Goal: Task Accomplishment & Management: Use online tool/utility

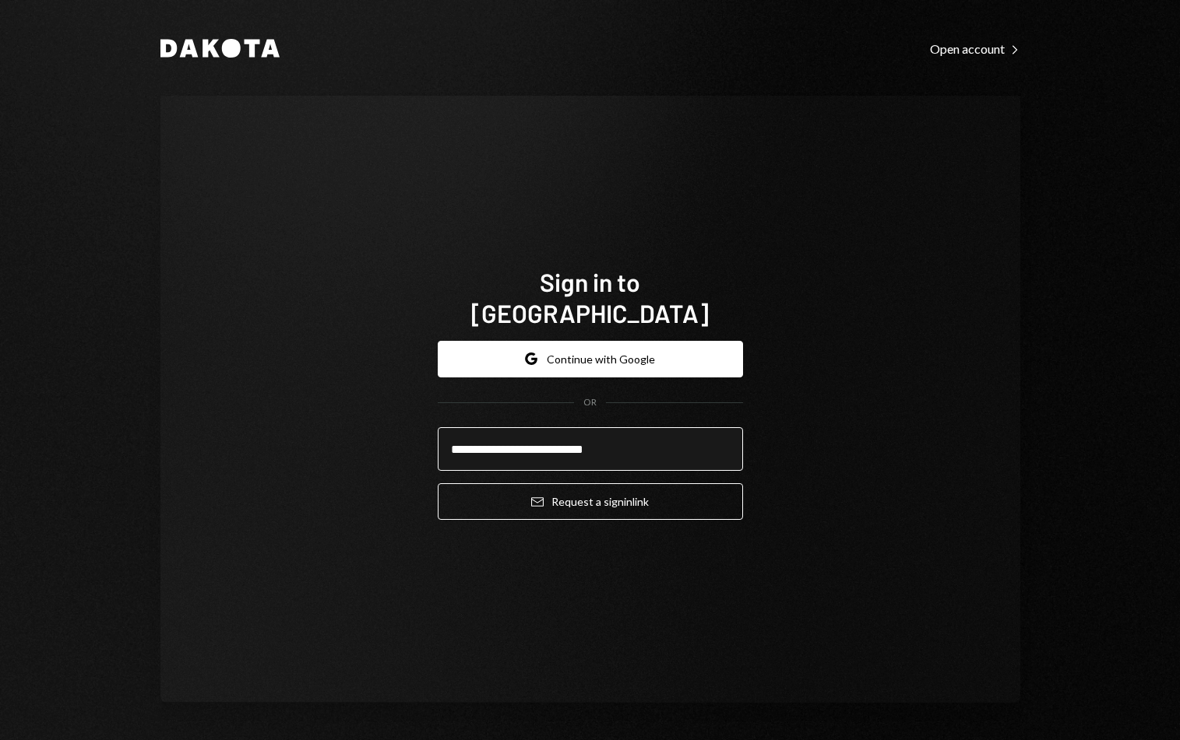
type input "**********"
click at [438, 483] on button "Email Request a sign in link" at bounding box center [590, 501] width 305 height 37
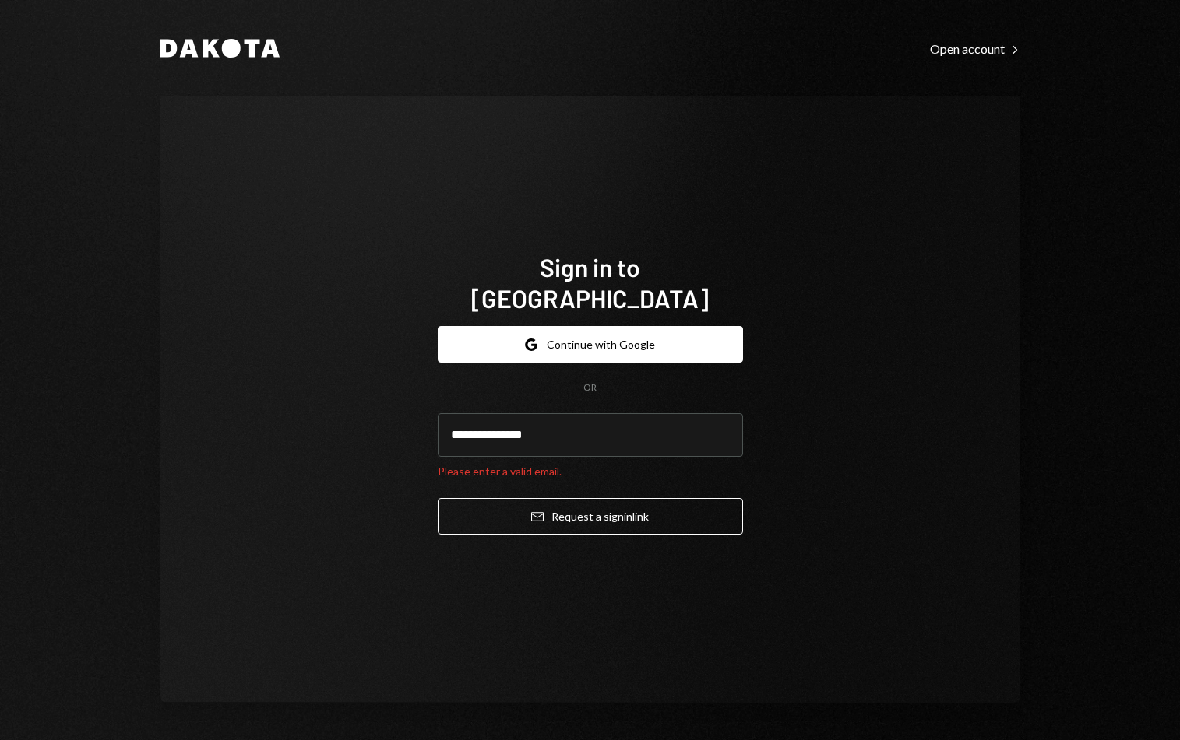
type input "**********"
click at [438, 498] on button "Email Request a sign in link" at bounding box center [590, 516] width 305 height 37
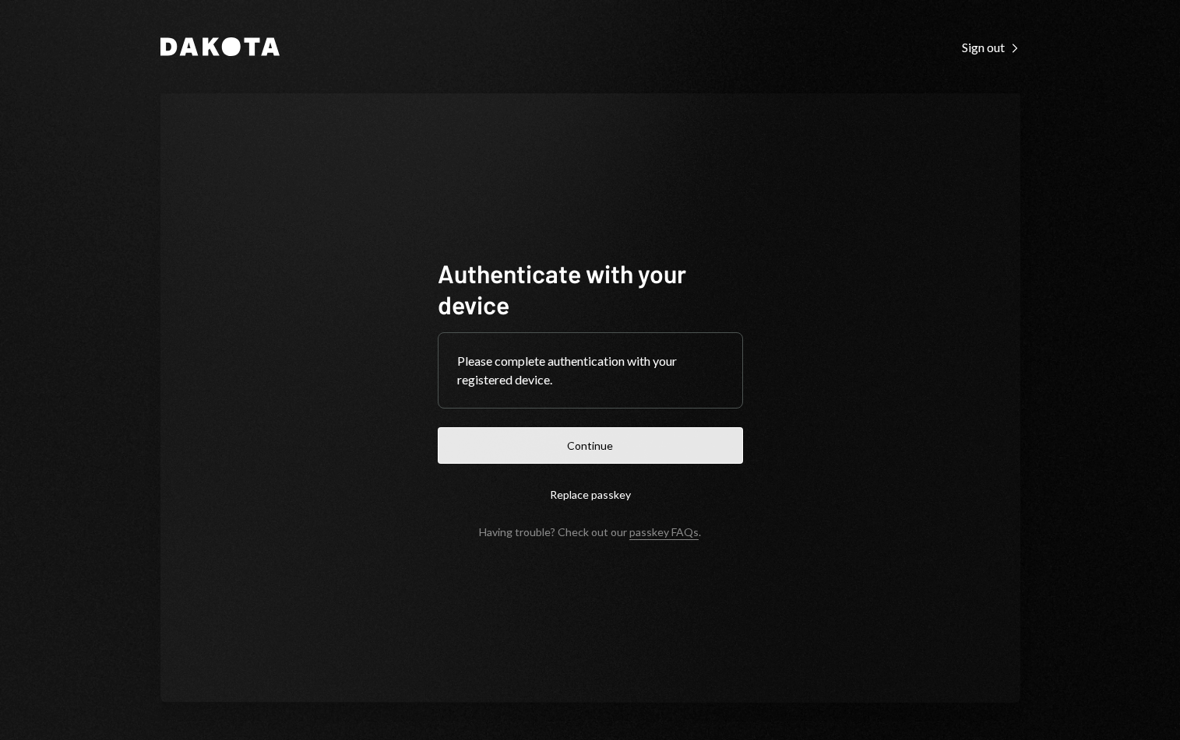
click at [519, 444] on button "Continue" at bounding box center [590, 445] width 305 height 37
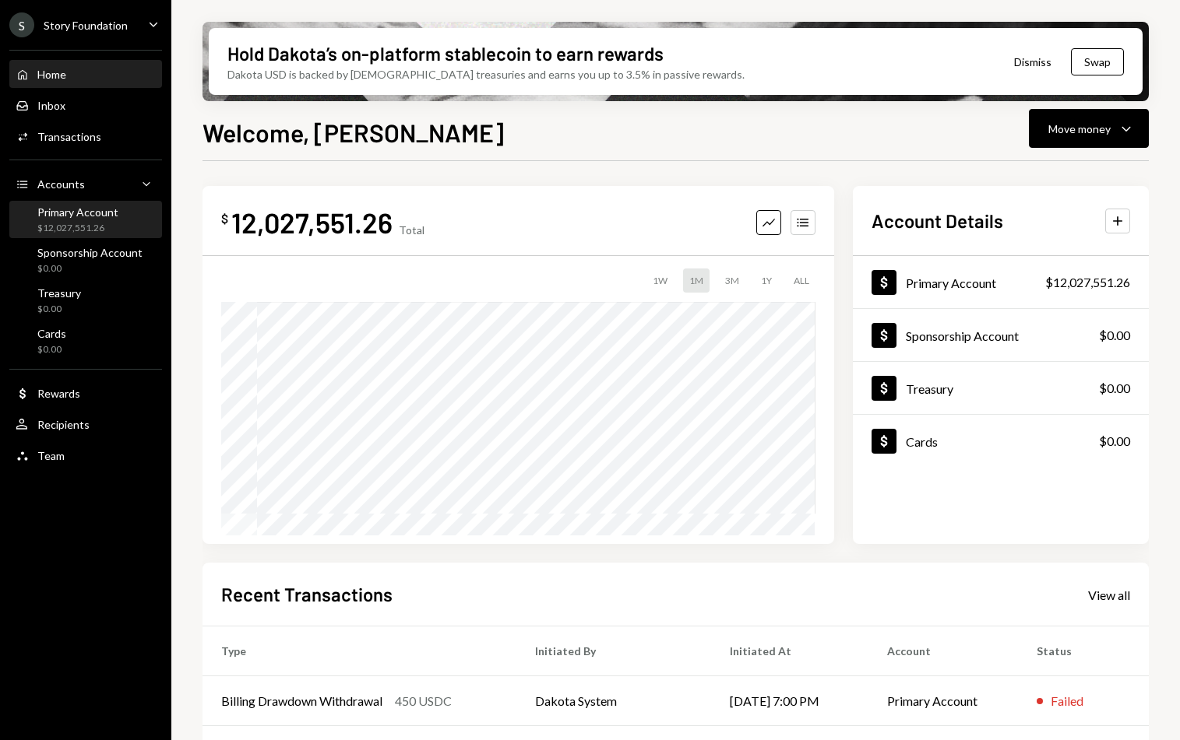
click at [109, 226] on div "$12,027,551.26" at bounding box center [77, 228] width 81 height 13
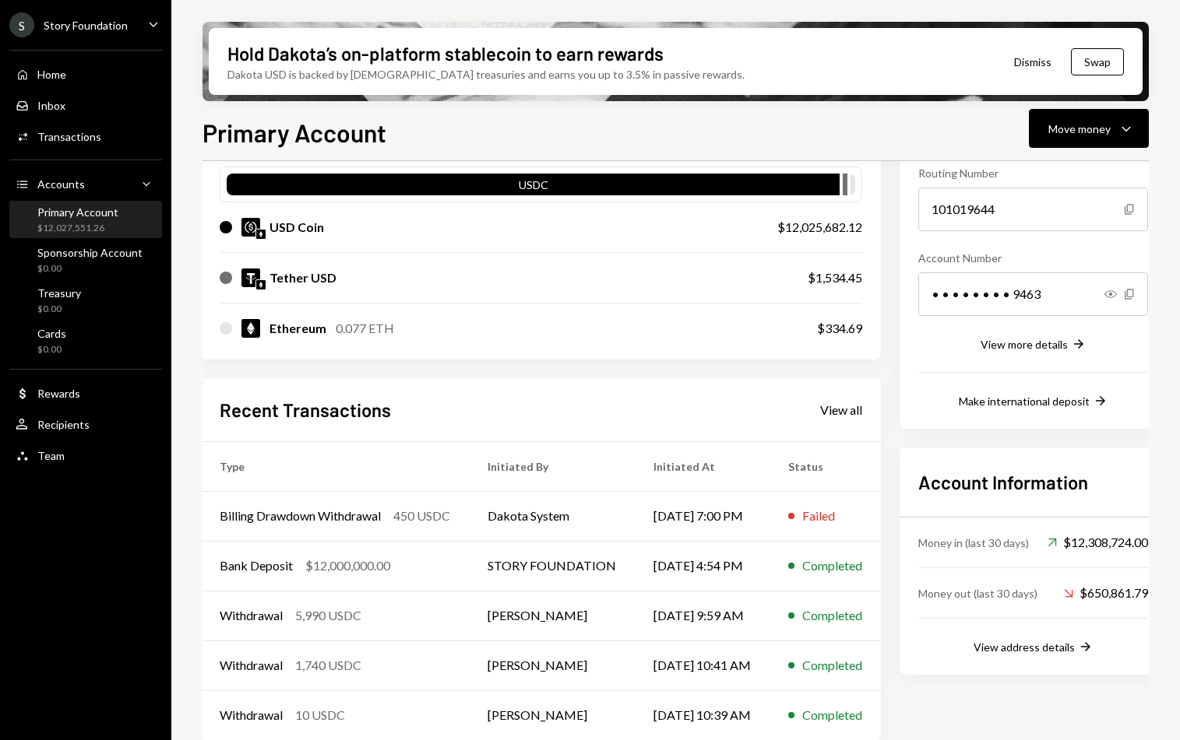
scroll to position [0, 2]
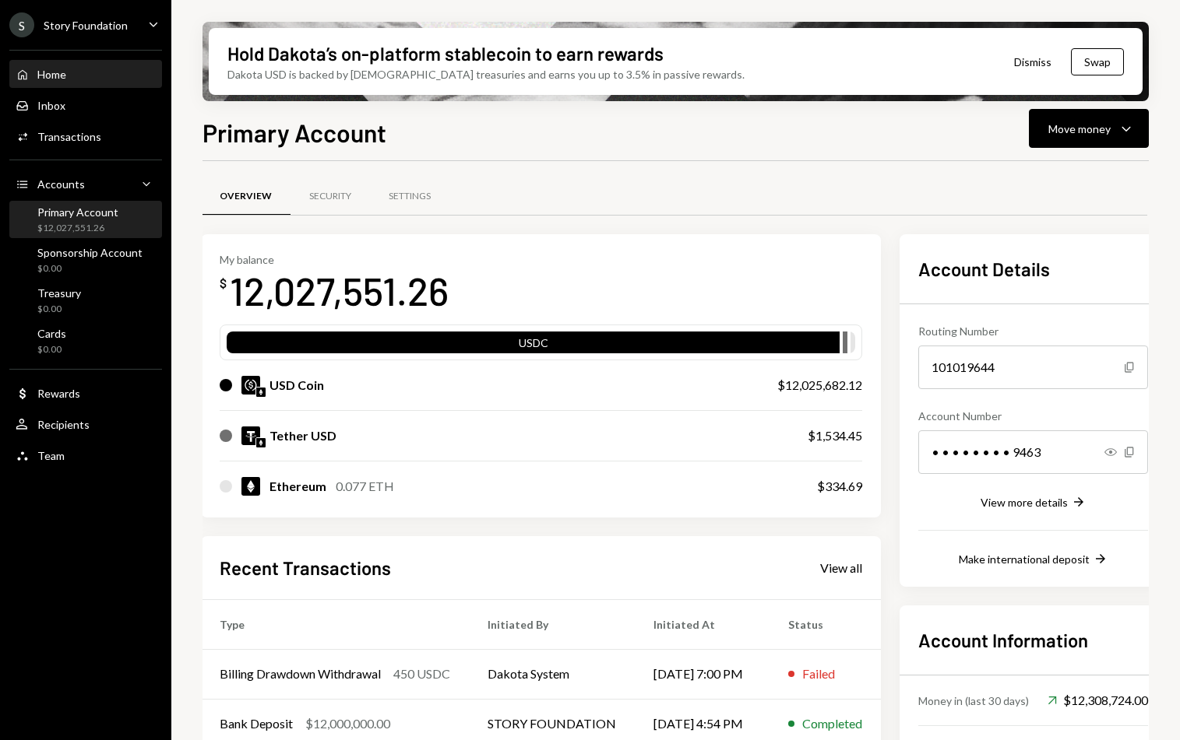
click at [68, 72] on div "Home Home" at bounding box center [86, 75] width 140 height 14
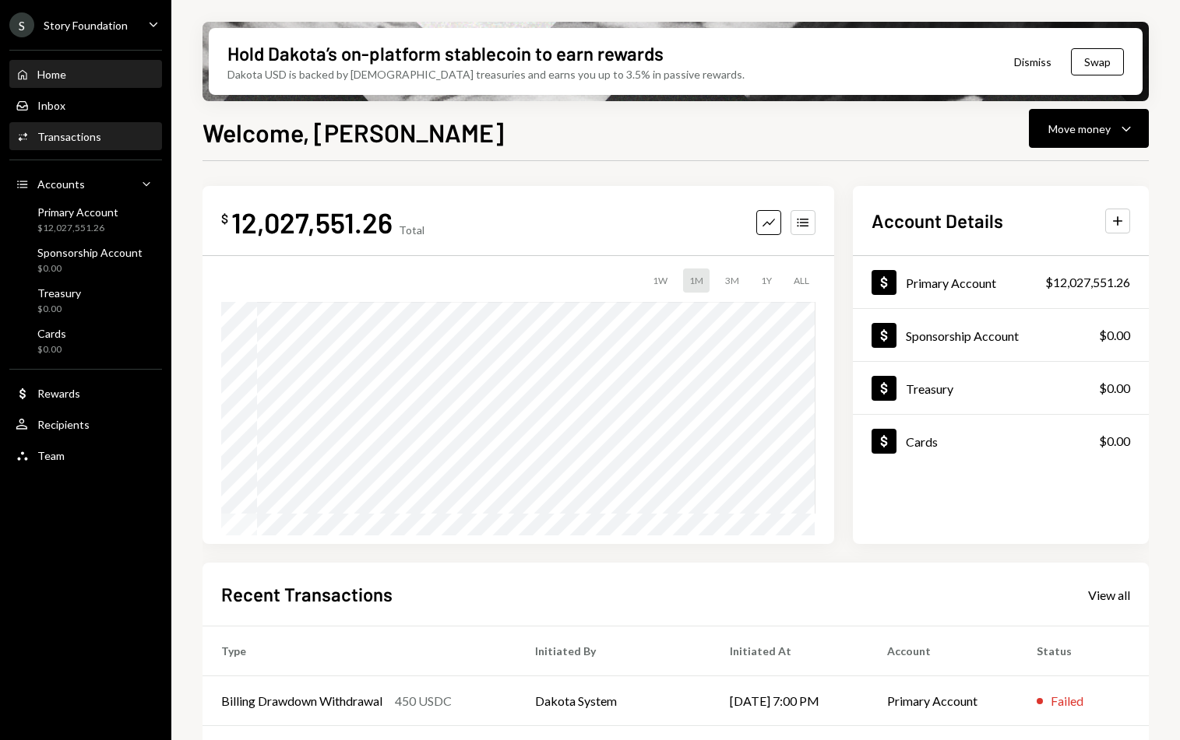
click at [103, 144] on div "Activities Transactions" at bounding box center [86, 137] width 140 height 26
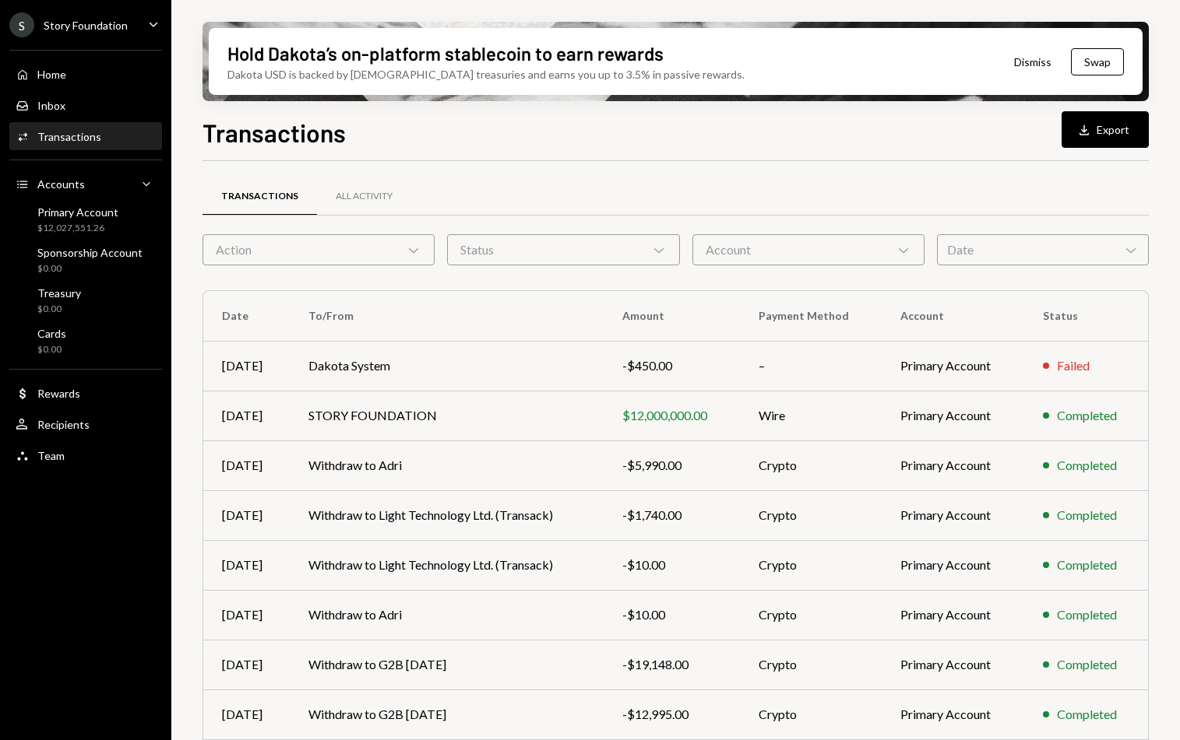
click at [69, 144] on div "Activities Transactions" at bounding box center [86, 137] width 140 height 26
click at [362, 278] on div "Transactions All Activity Action Chevron Down Status Chevron Down Account Chevr…" at bounding box center [675, 545] width 946 height 719
click at [361, 250] on div "Action Chevron Down" at bounding box center [318, 249] width 232 height 31
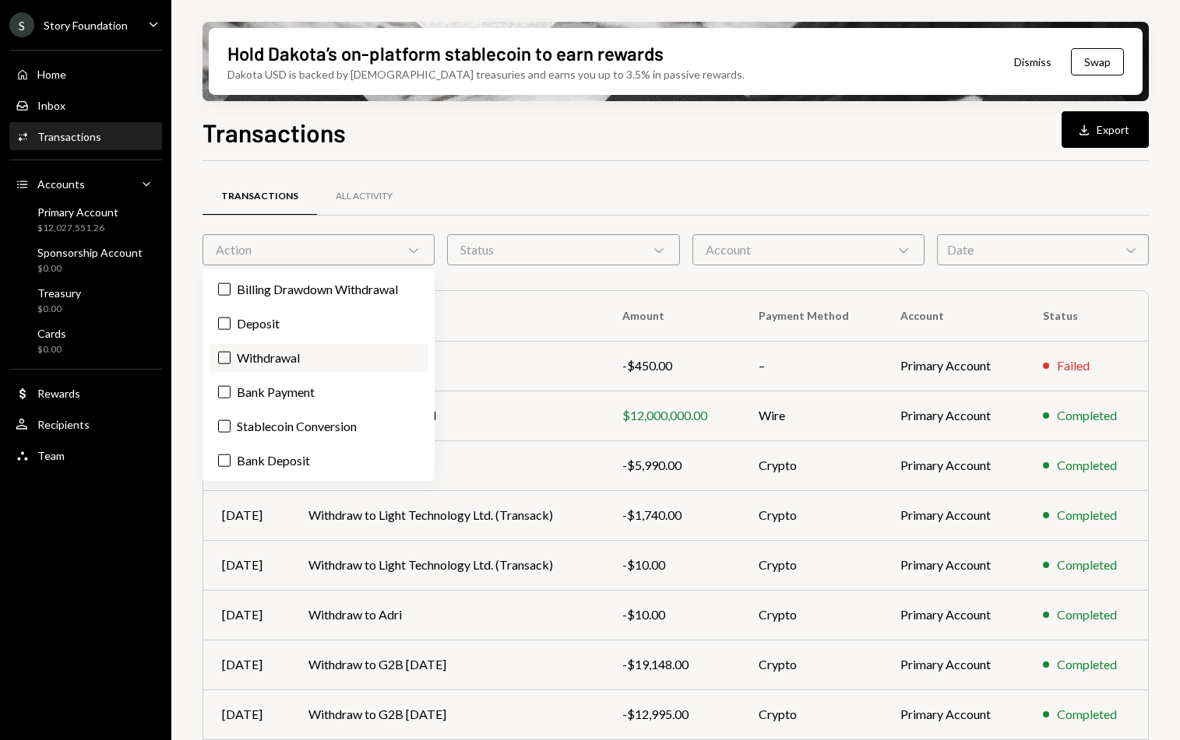
click at [235, 360] on label "Withdrawal" at bounding box center [319, 358] width 220 height 28
click at [230, 360] on button "Withdrawal" at bounding box center [224, 358] width 12 height 12
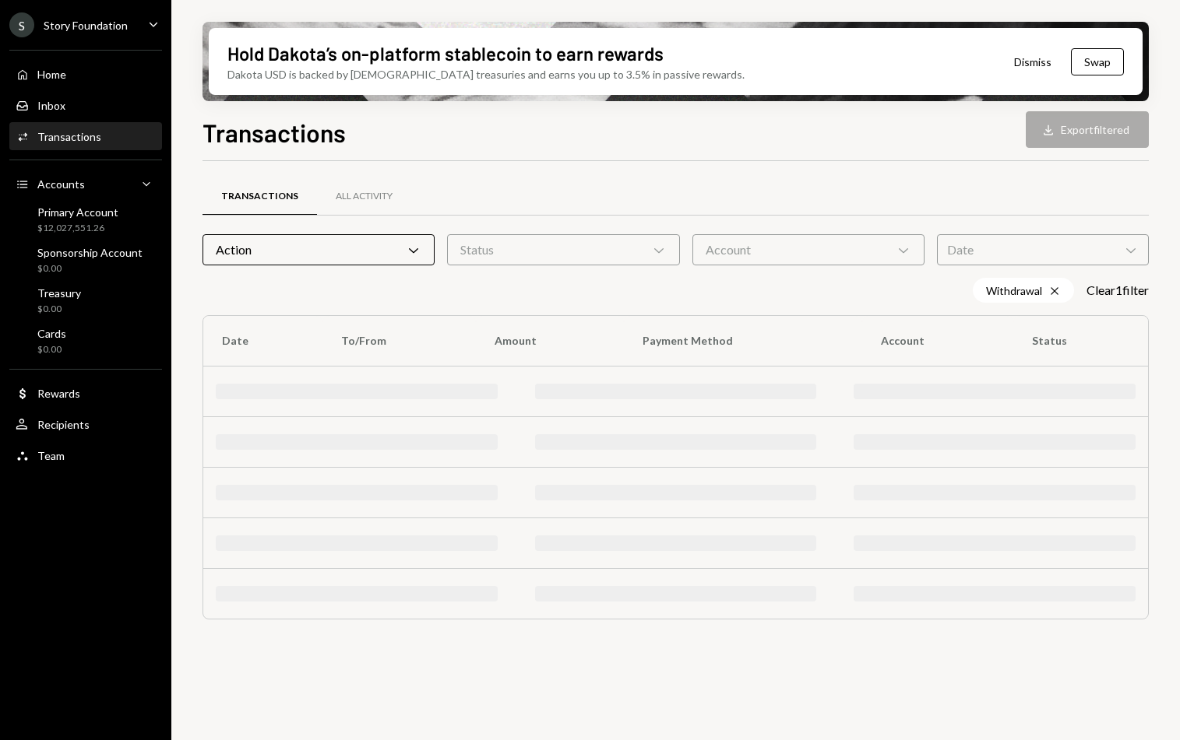
click at [197, 297] on div "Hold Dakota’s on-platform stablecoin to earn rewards Dakota USD is backed by U.…" at bounding box center [675, 370] width 1008 height 740
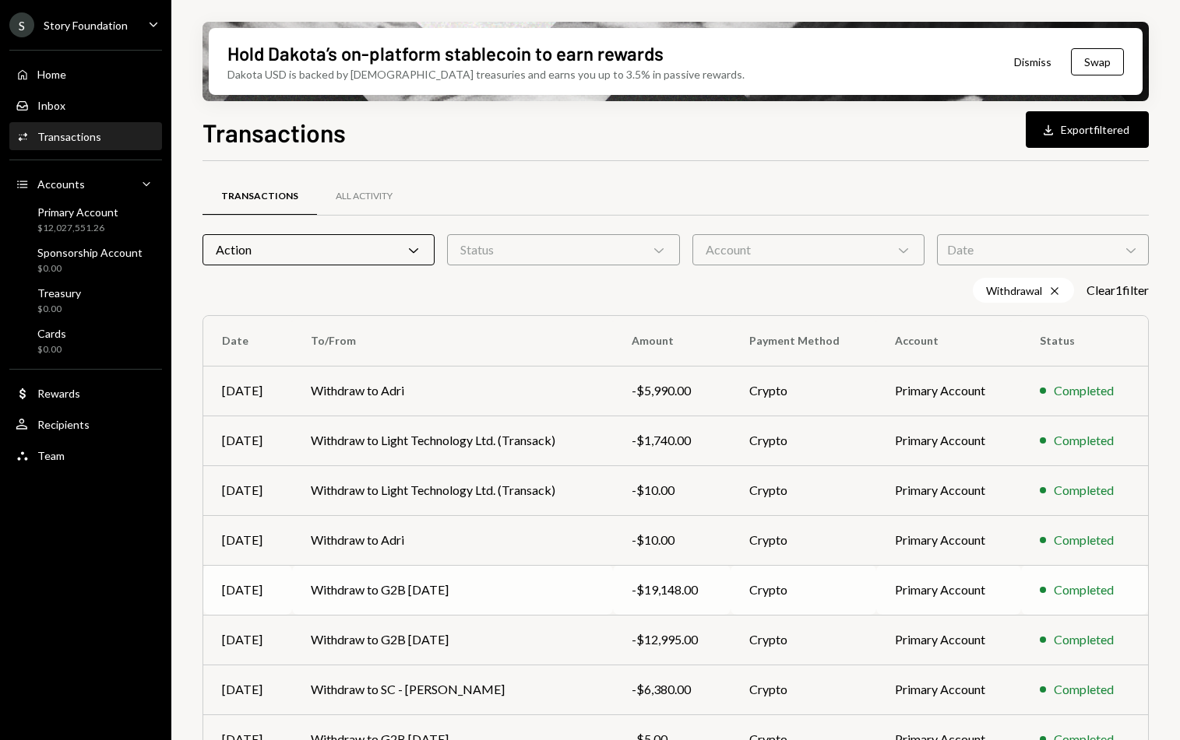
scroll to position [170, 0]
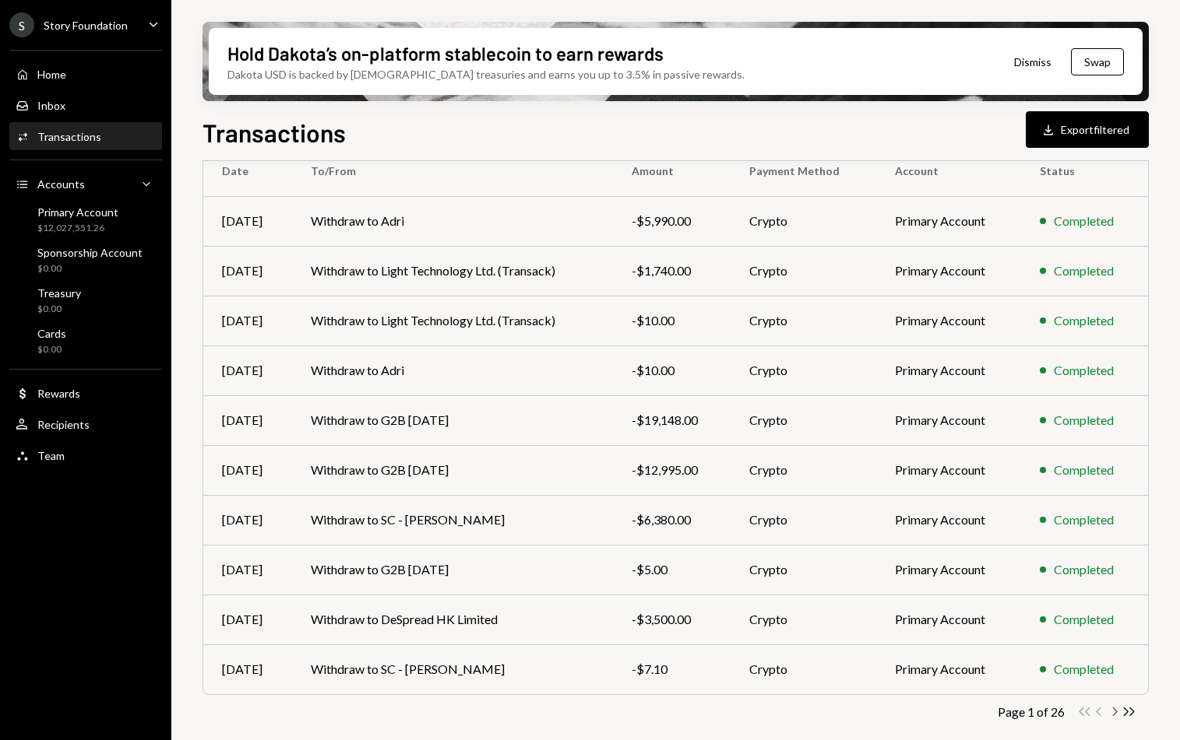
click at [1113, 717] on icon "Chevron Right" at bounding box center [1113, 712] width 15 height 15
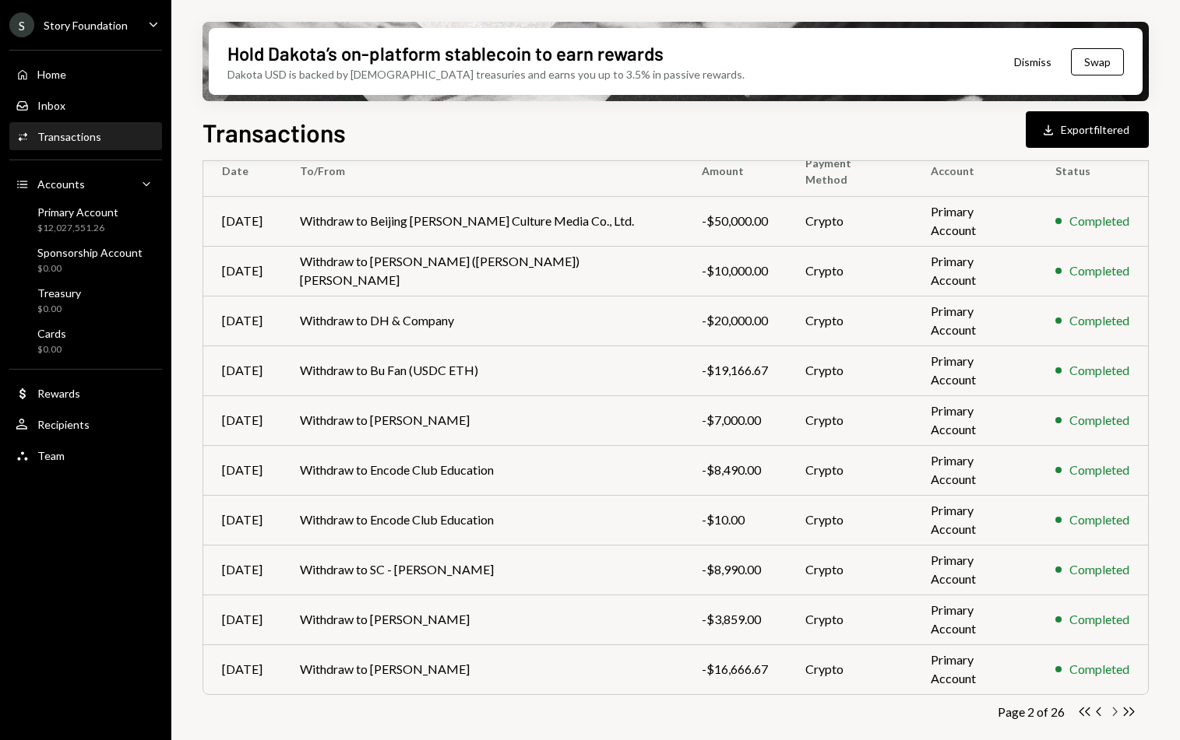
click at [1108, 715] on icon "Chevron Right" at bounding box center [1113, 712] width 15 height 15
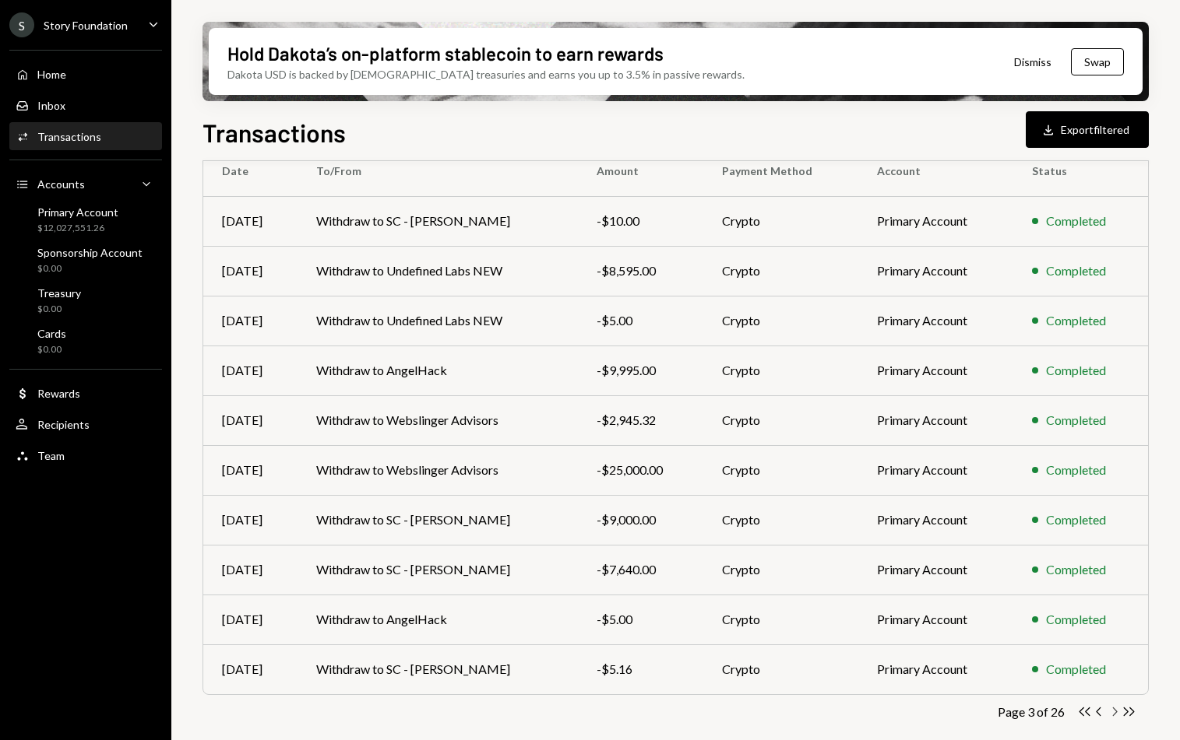
click at [1113, 713] on icon "button" at bounding box center [1115, 712] width 5 height 9
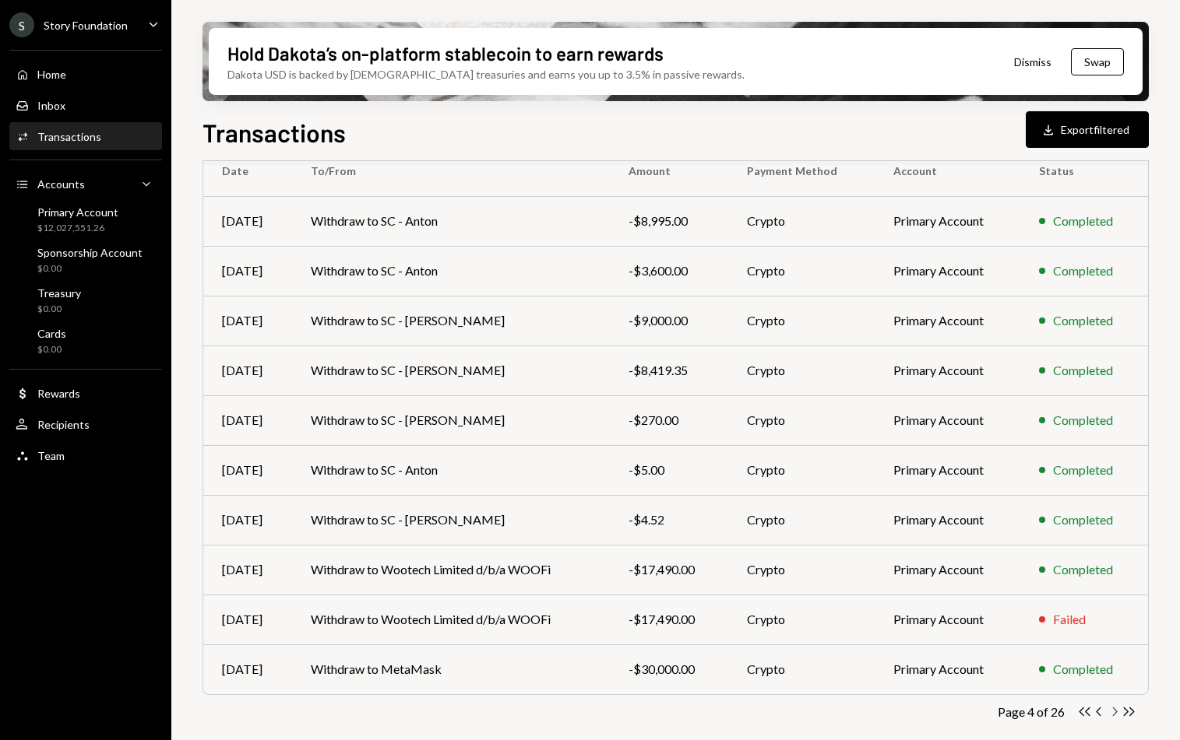
click at [1109, 712] on icon "Chevron Right" at bounding box center [1113, 712] width 15 height 15
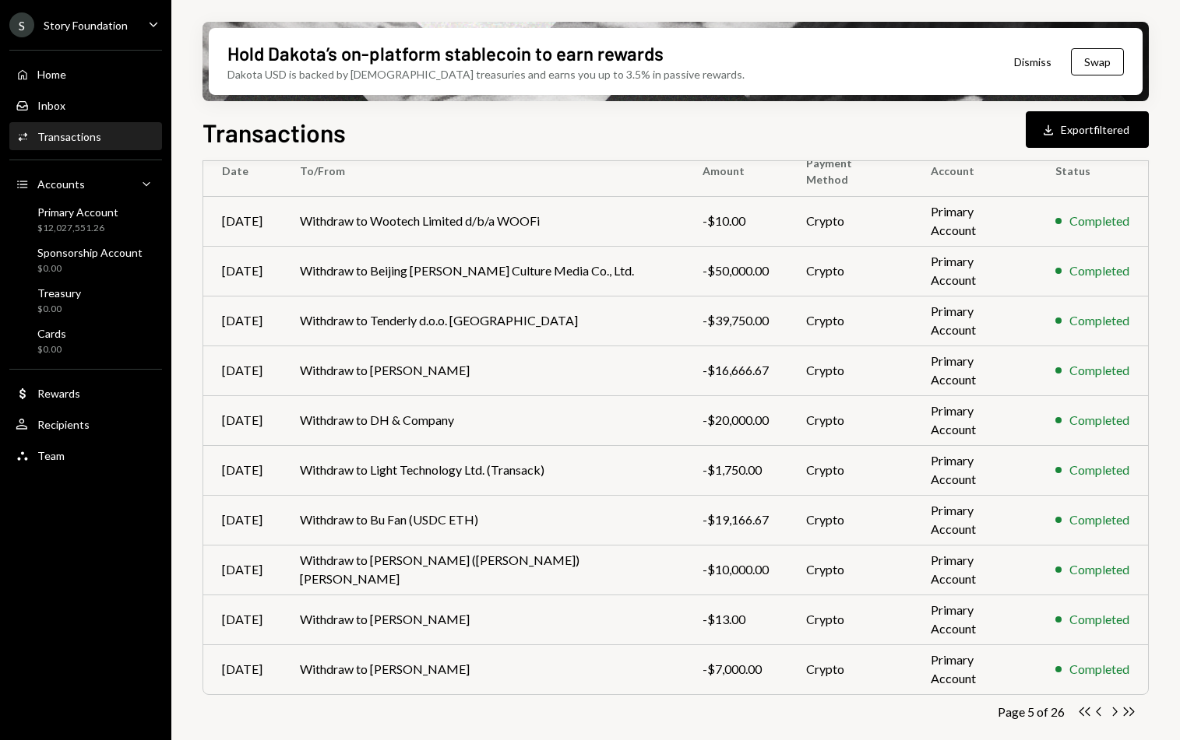
click at [1106, 719] on div "Transactions All Activity Action Chevron Down Status Chevron Down Account Chevr…" at bounding box center [675, 388] width 946 height 744
click at [1110, 713] on icon "Chevron Right" at bounding box center [1113, 712] width 15 height 15
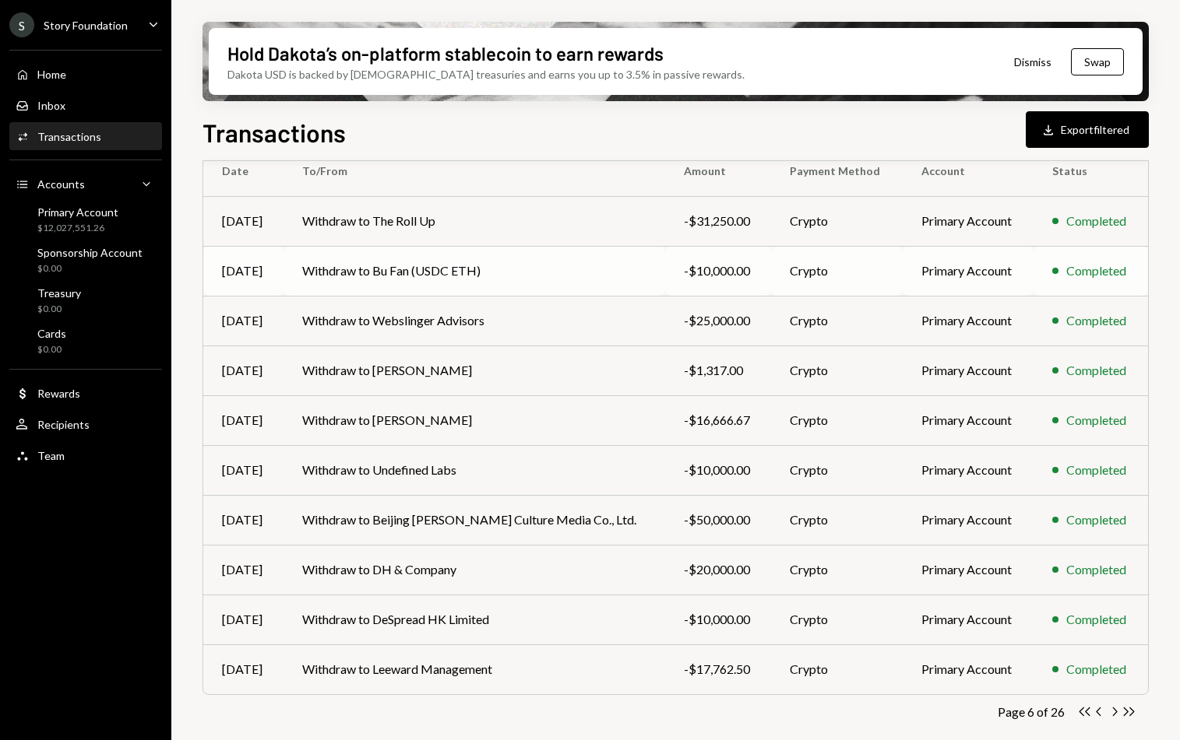
scroll to position [0, 0]
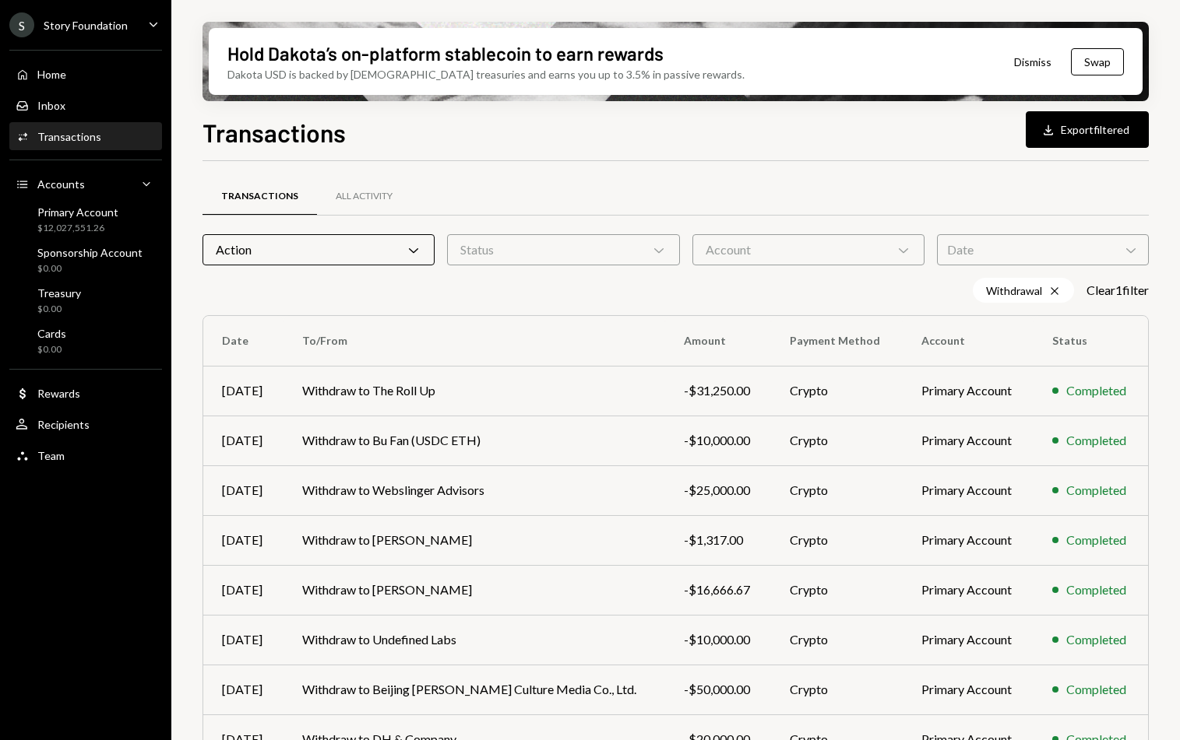
click at [1023, 245] on div "Date Chevron Down" at bounding box center [1043, 249] width 212 height 31
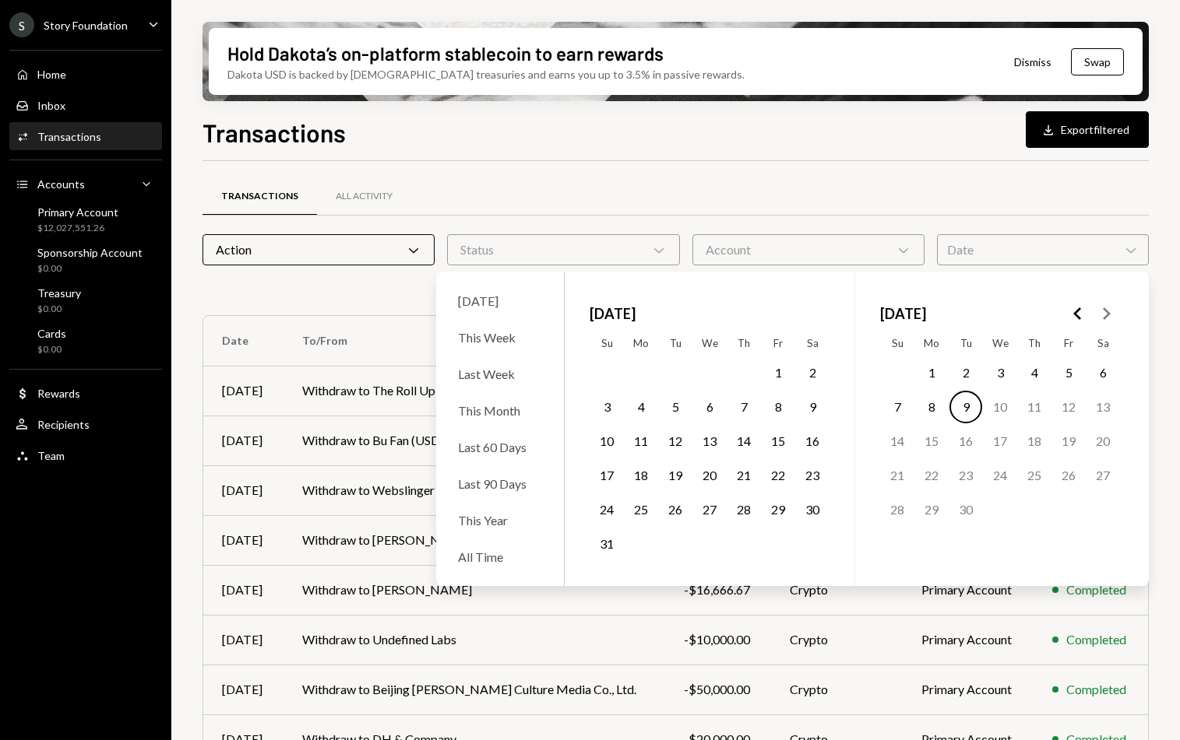
click at [1064, 312] on button "Go to the Previous Month" at bounding box center [1078, 314] width 28 height 28
click at [610, 377] on button "1" at bounding box center [606, 373] width 33 height 33
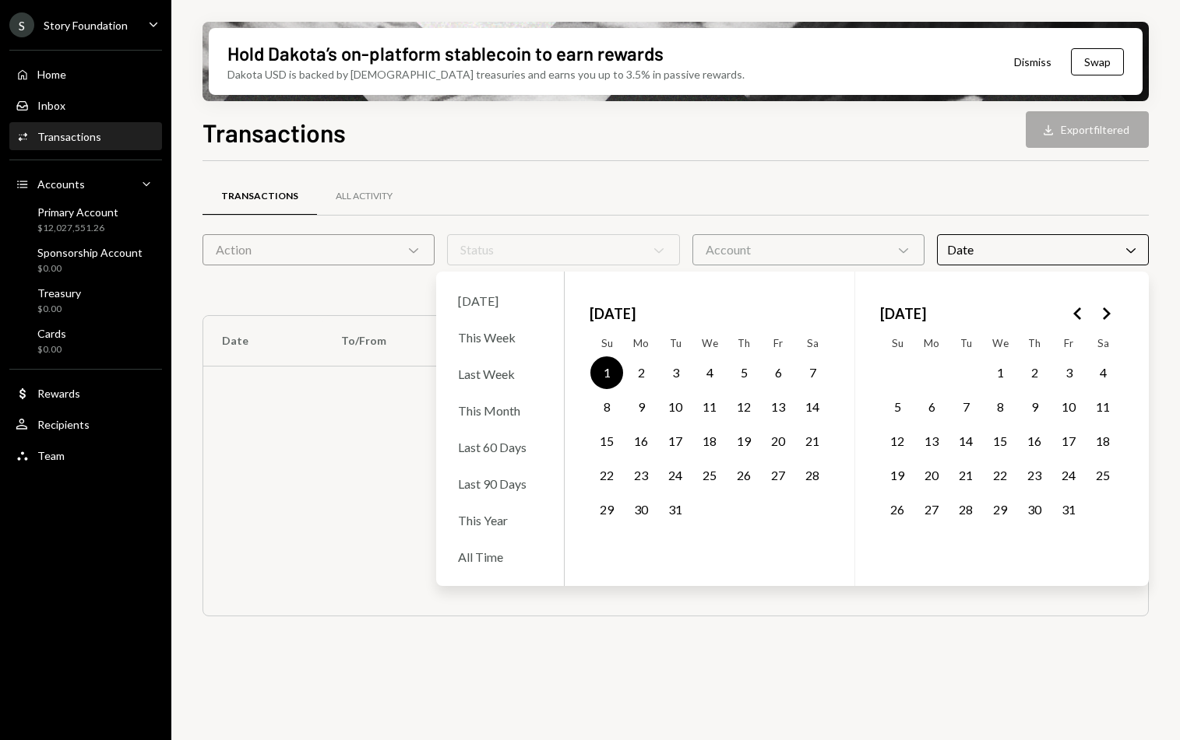
click at [672, 515] on button "31" at bounding box center [675, 510] width 33 height 33
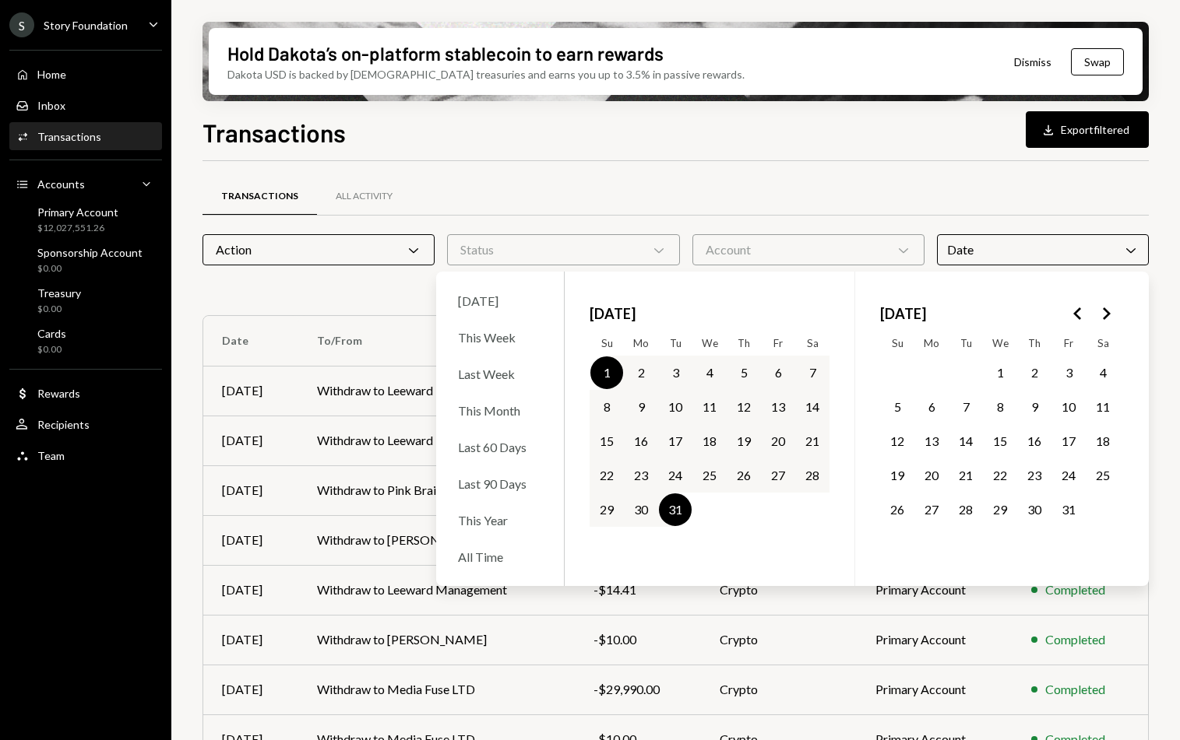
click at [606, 188] on div "Transactions All Activity" at bounding box center [675, 197] width 946 height 40
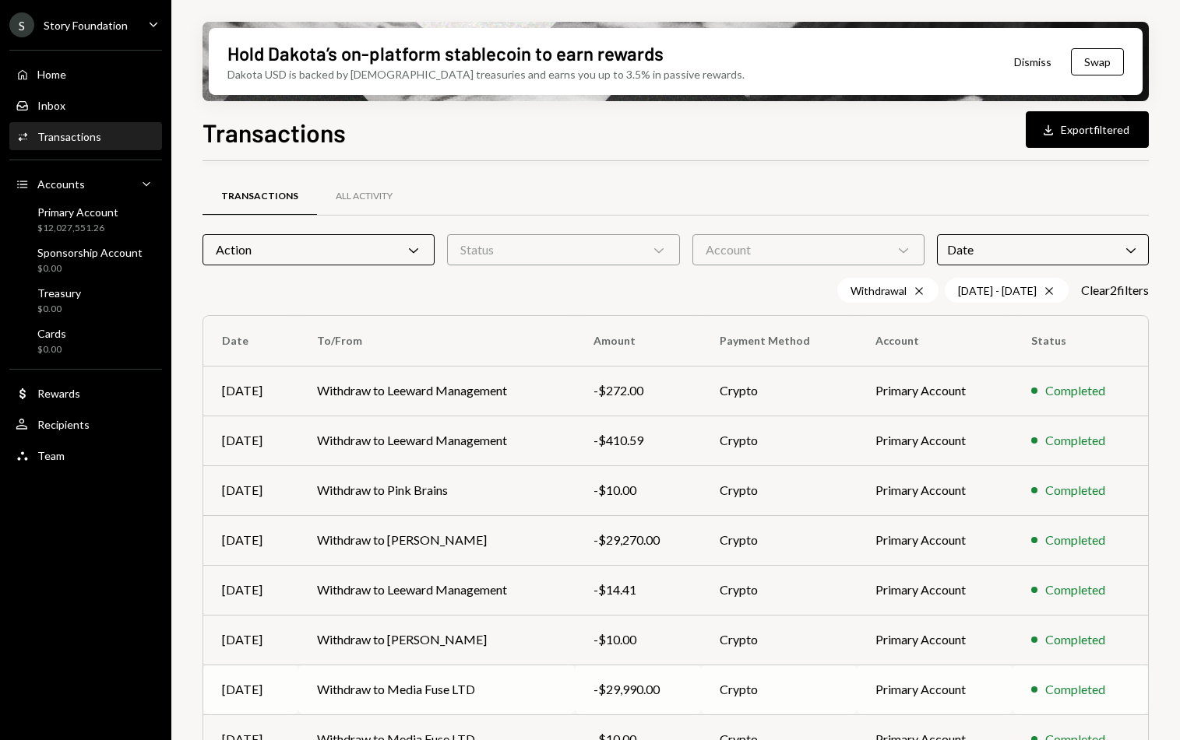
scroll to position [170, 0]
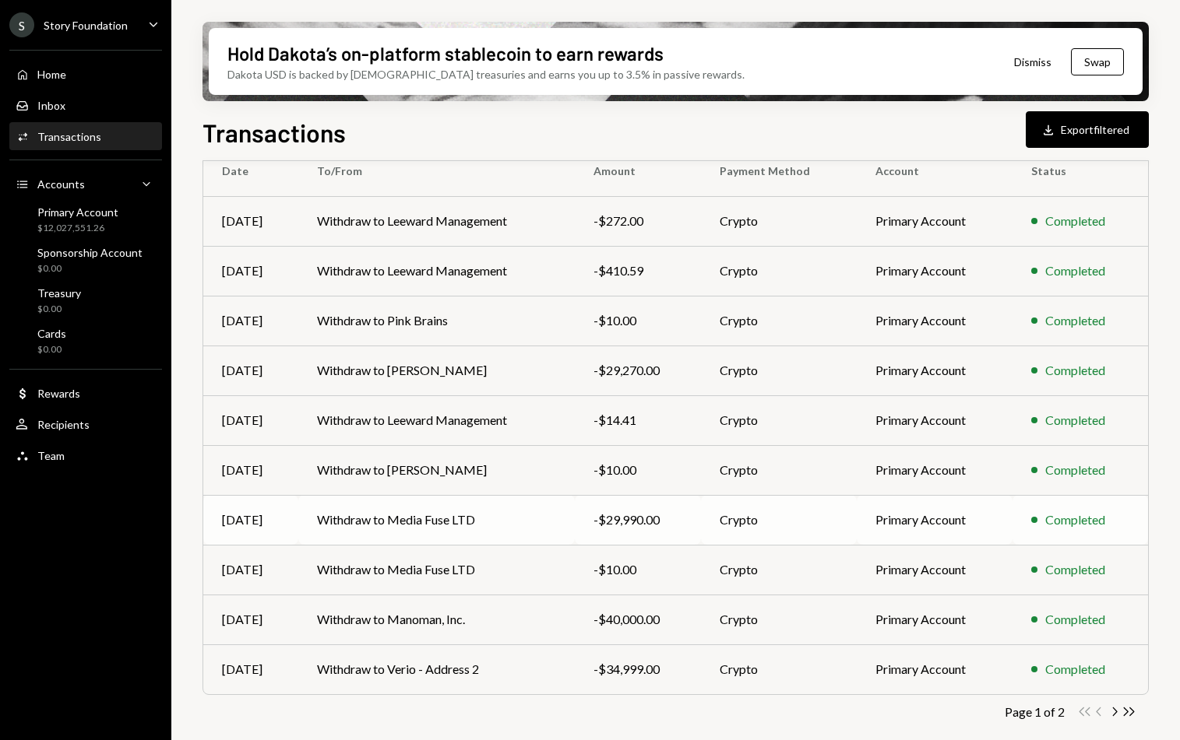
click at [522, 526] on td "Withdraw to Media Fuse LTD" at bounding box center [436, 520] width 277 height 50
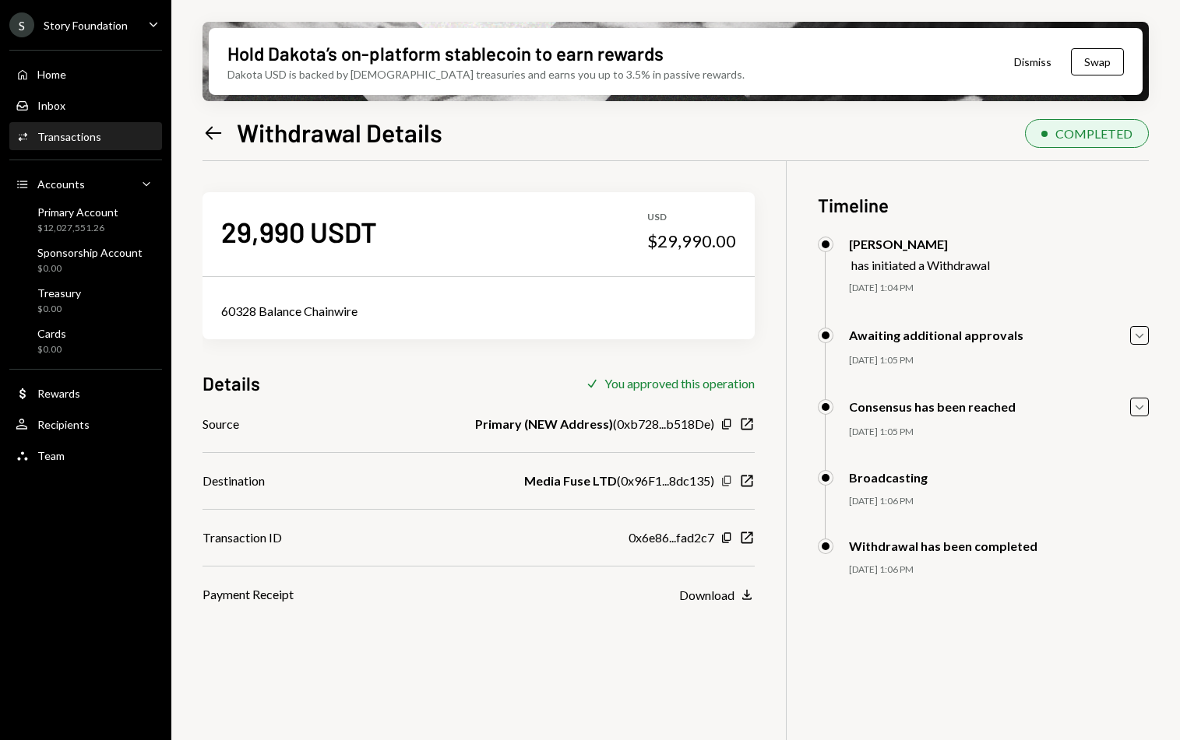
click at [725, 480] on icon "Copy" at bounding box center [726, 481] width 12 height 12
click at [113, 70] on div "Home Home" at bounding box center [86, 75] width 140 height 14
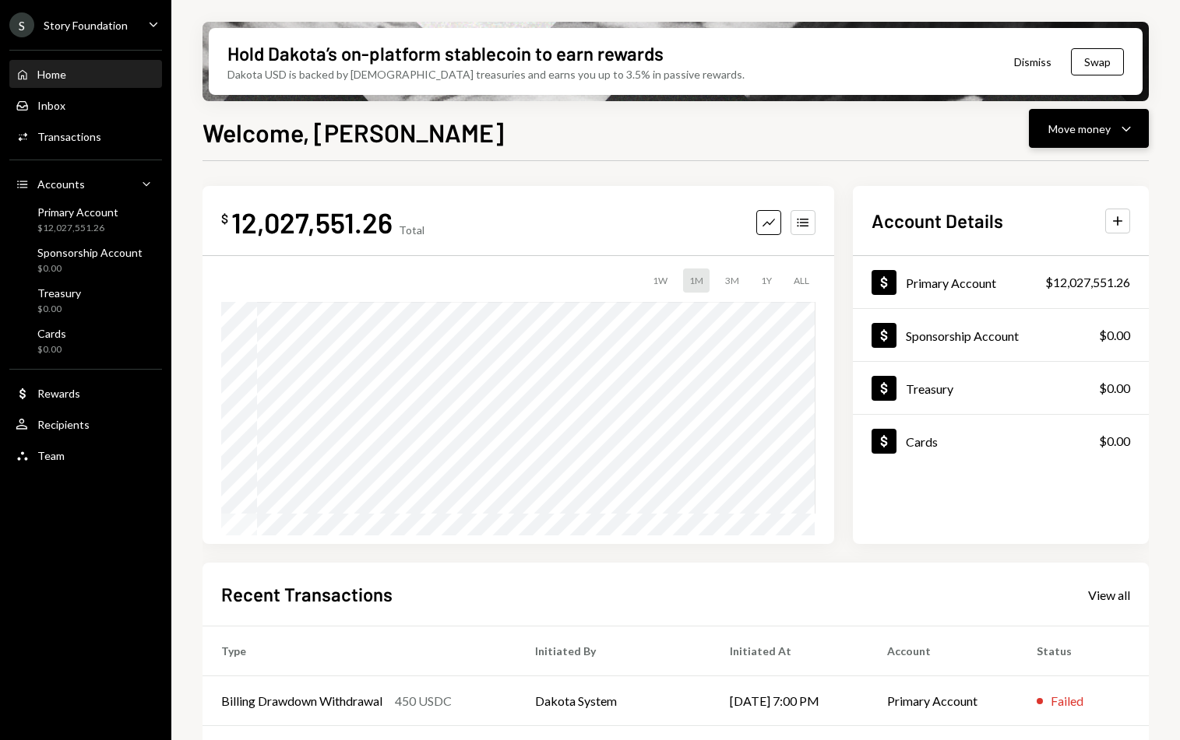
click at [1123, 135] on icon "Caret Down" at bounding box center [1125, 128] width 19 height 19
click at [65, 445] on div "Team Team" at bounding box center [86, 456] width 140 height 26
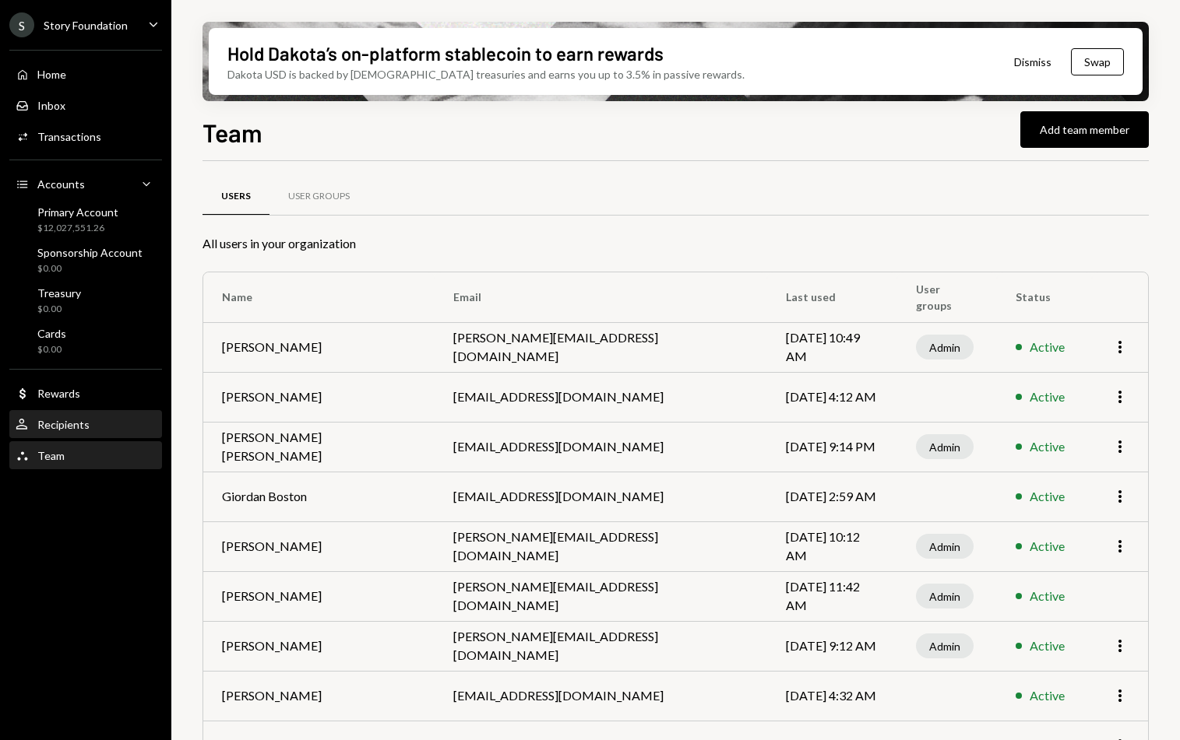
click at [74, 429] on div "Recipients" at bounding box center [63, 424] width 52 height 13
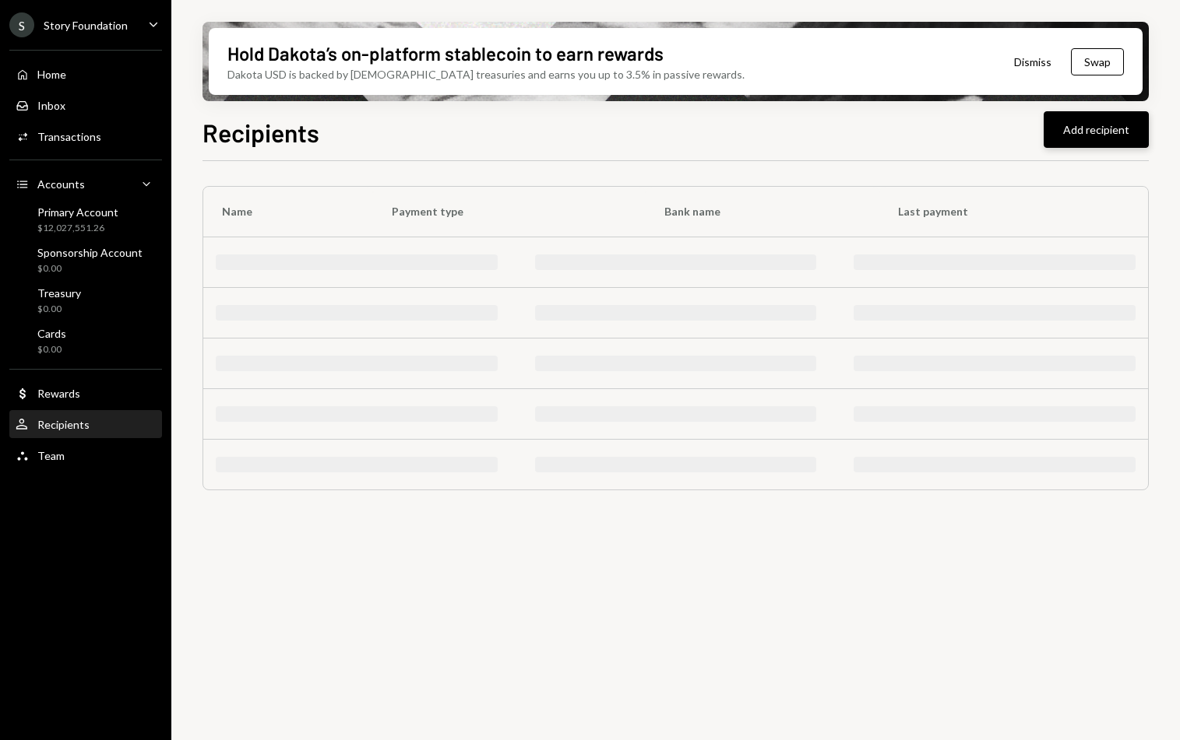
click at [1079, 132] on button "Add recipient" at bounding box center [1095, 129] width 105 height 37
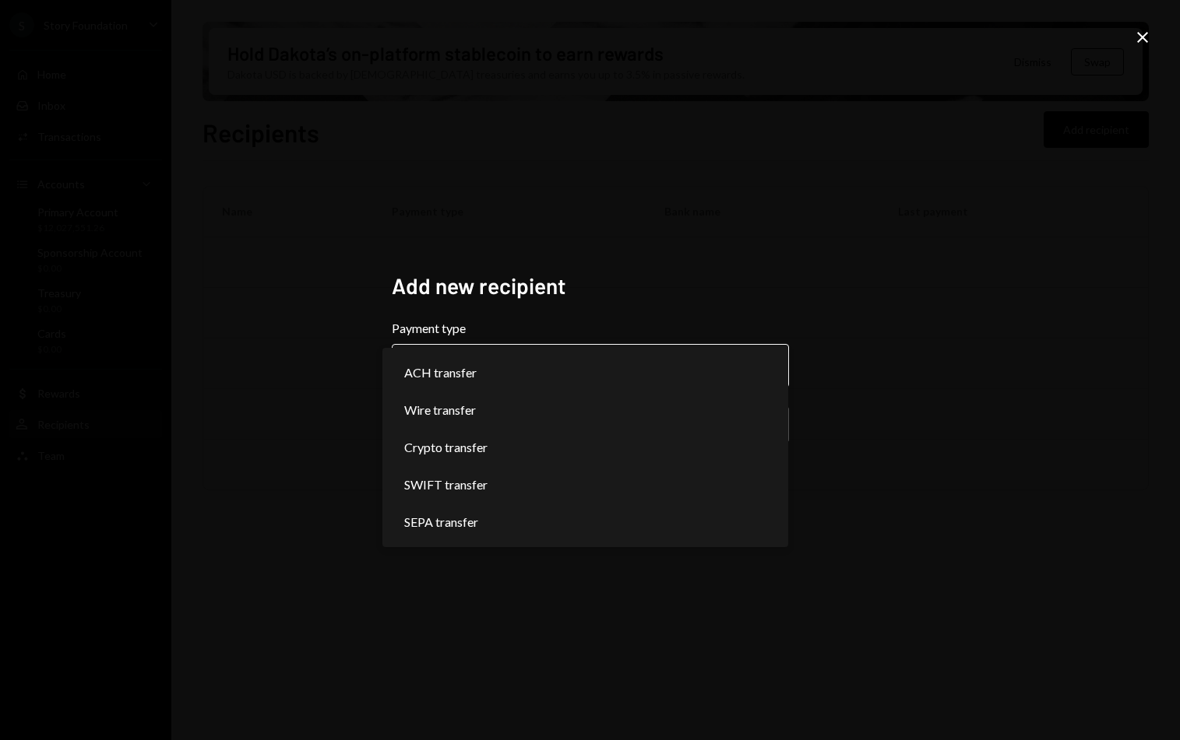
click at [616, 367] on body "**********" at bounding box center [590, 370] width 1180 height 740
select select "******"
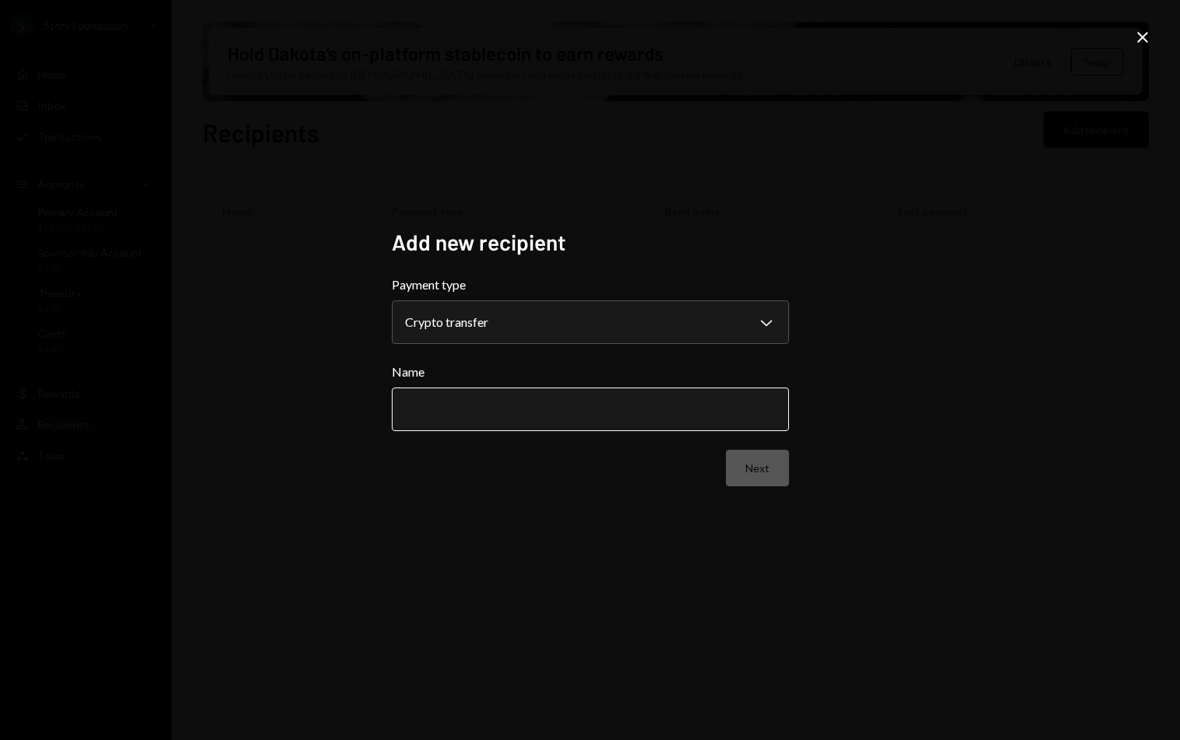
click at [535, 394] on input "Name" at bounding box center [590, 410] width 397 height 44
select select "******"
paste input "**********"
type input "**********"
click at [767, 468] on button "Next" at bounding box center [757, 468] width 63 height 37
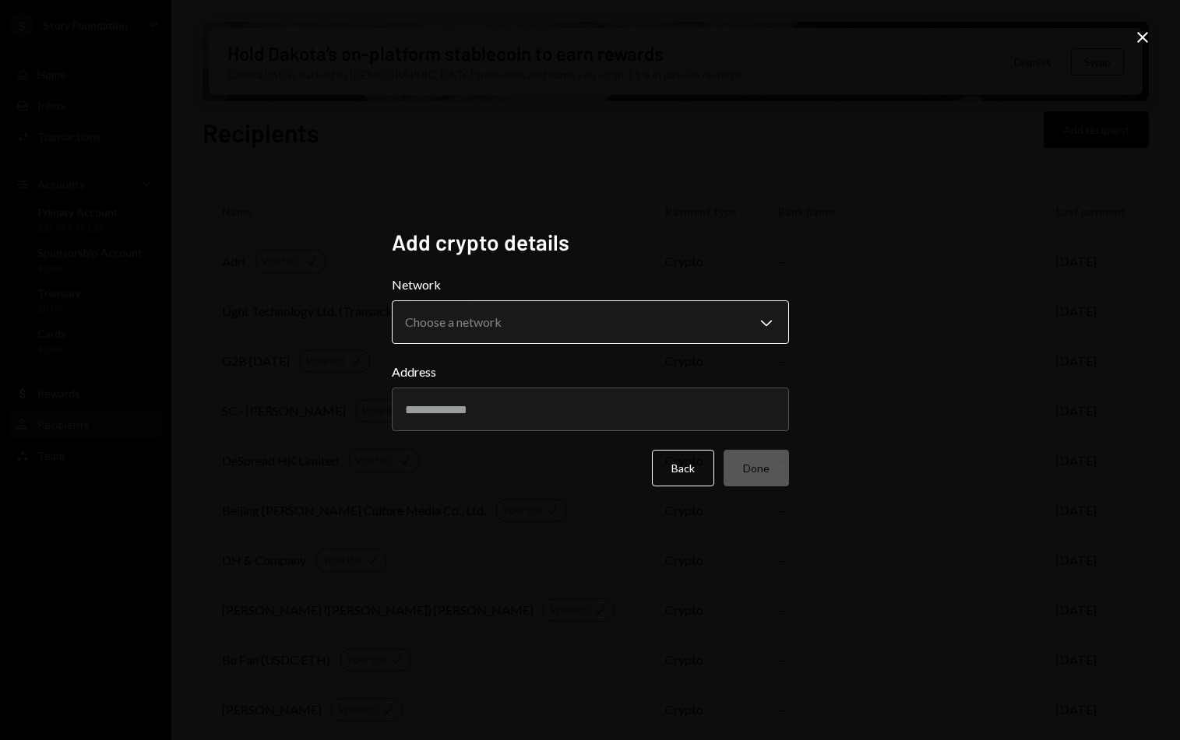
click at [609, 302] on button "Choose a network Chevron Down" at bounding box center [590, 323] width 397 height 44
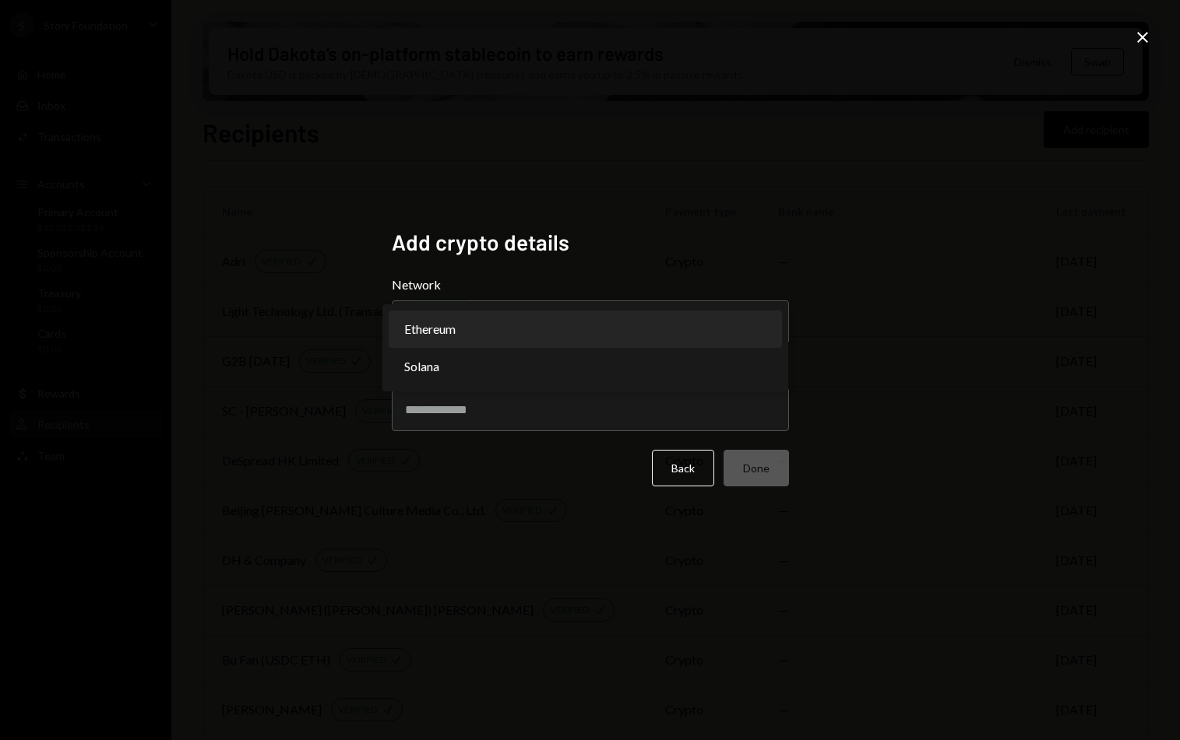
select select "**********"
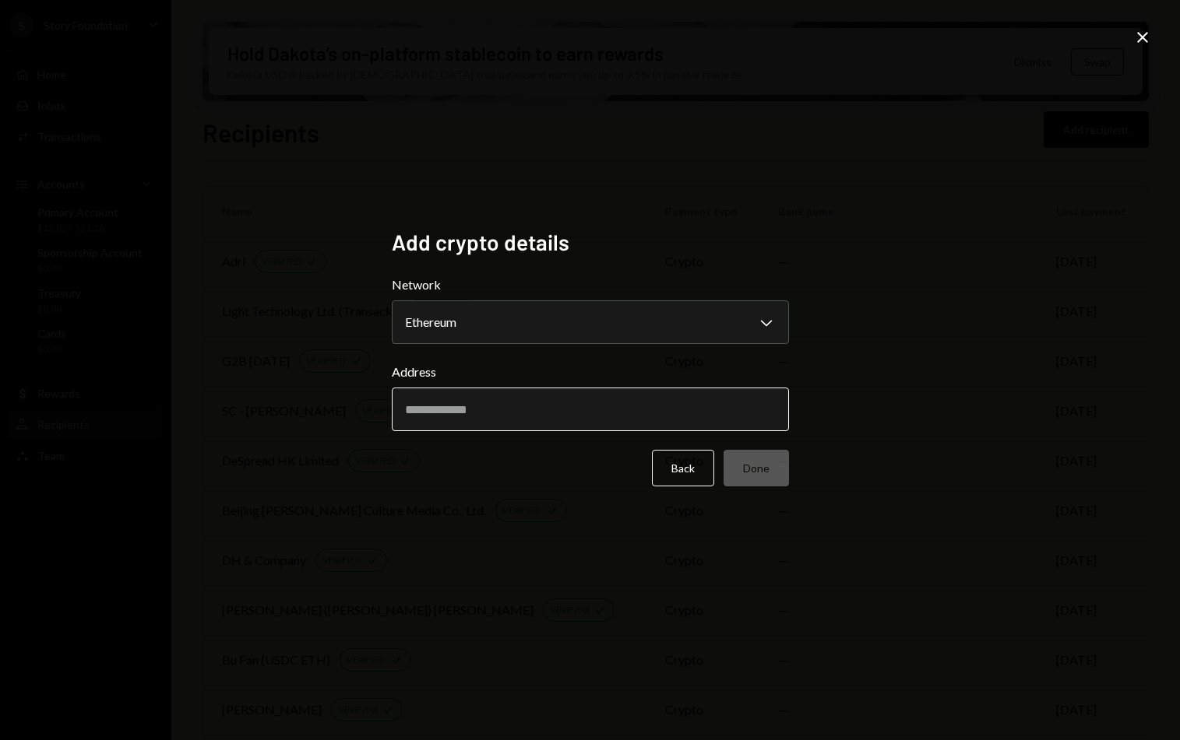
click at [531, 403] on input "Address" at bounding box center [590, 410] width 397 height 44
paste input "**********"
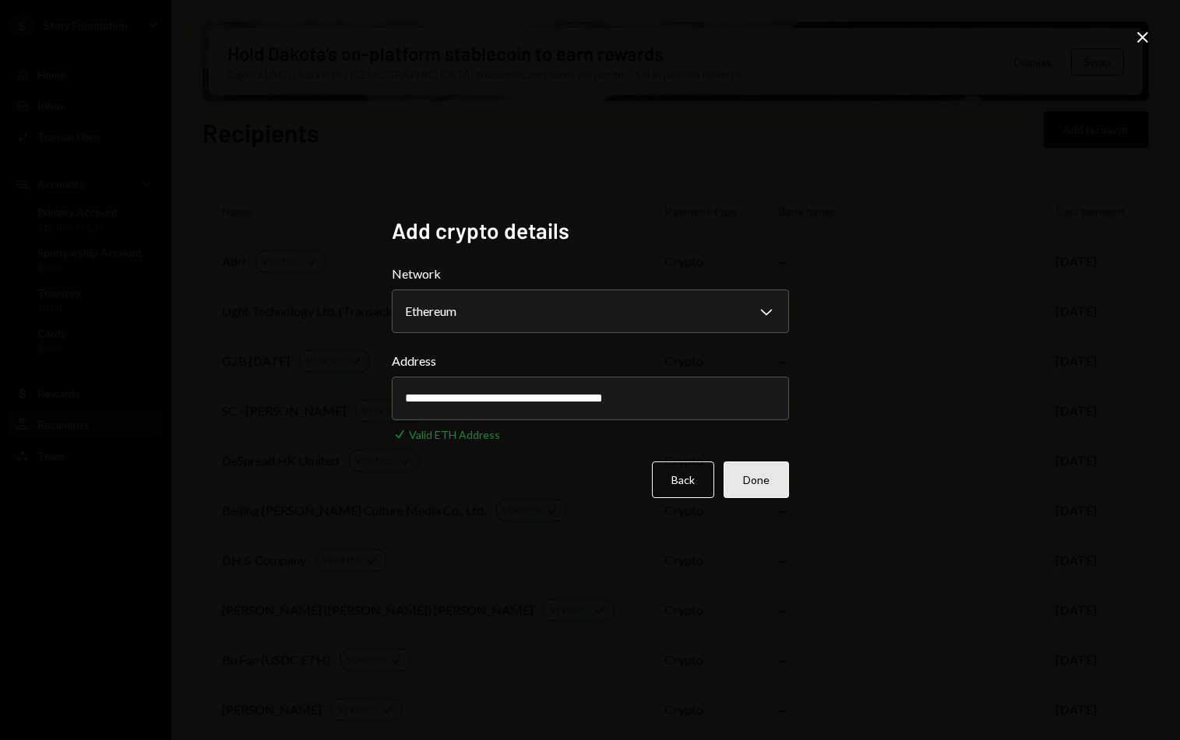
type input "**********"
click at [775, 483] on button "Done" at bounding box center [755, 480] width 65 height 37
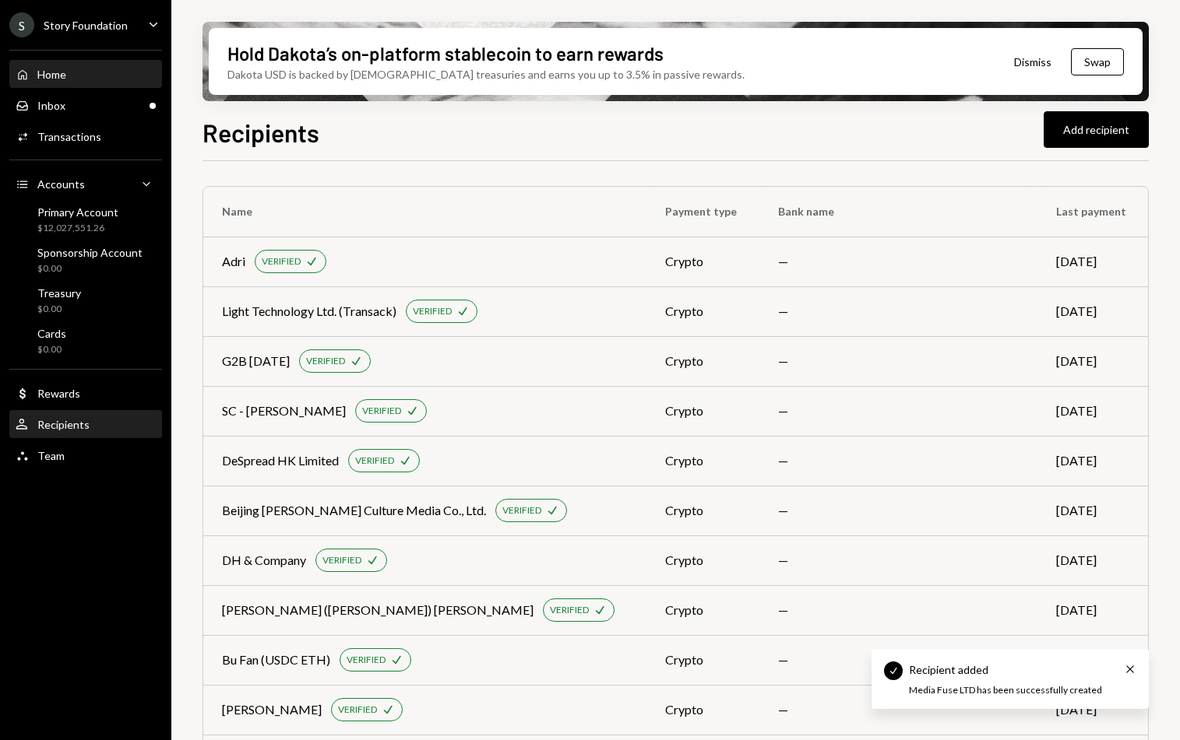
click at [72, 68] on div "Home Home" at bounding box center [86, 75] width 140 height 14
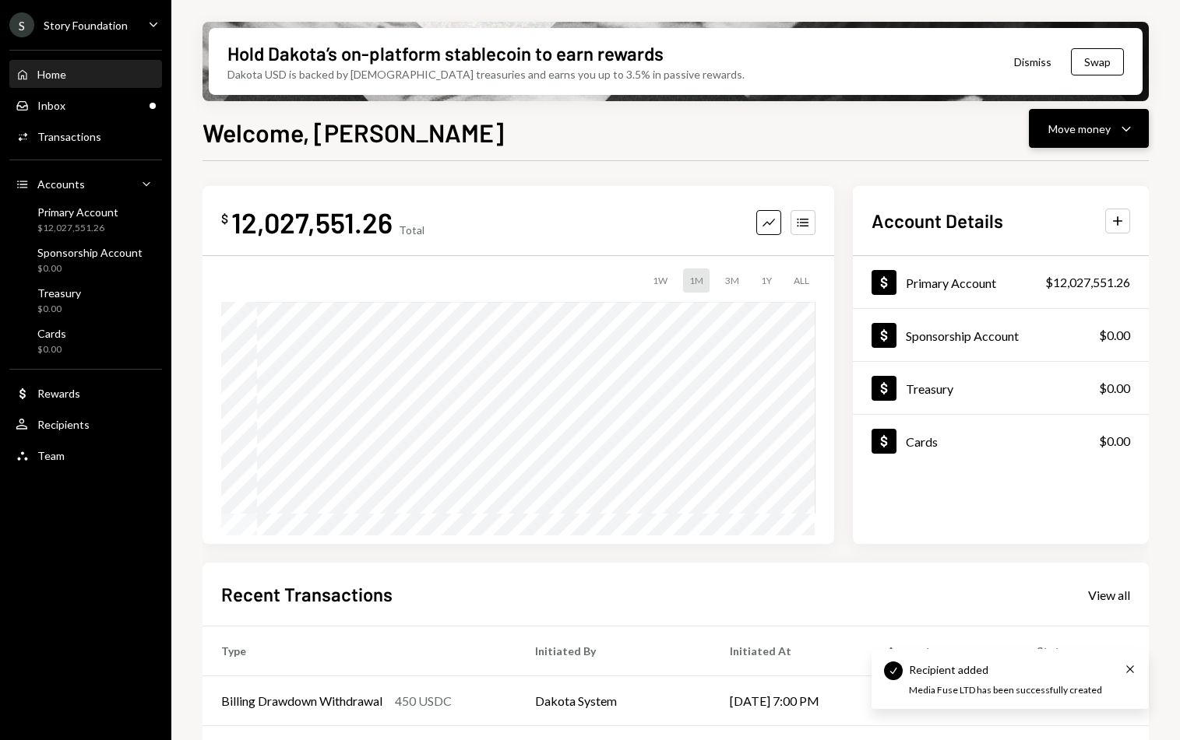
click at [1137, 130] on button "Move money Caret Down" at bounding box center [1088, 128] width 120 height 39
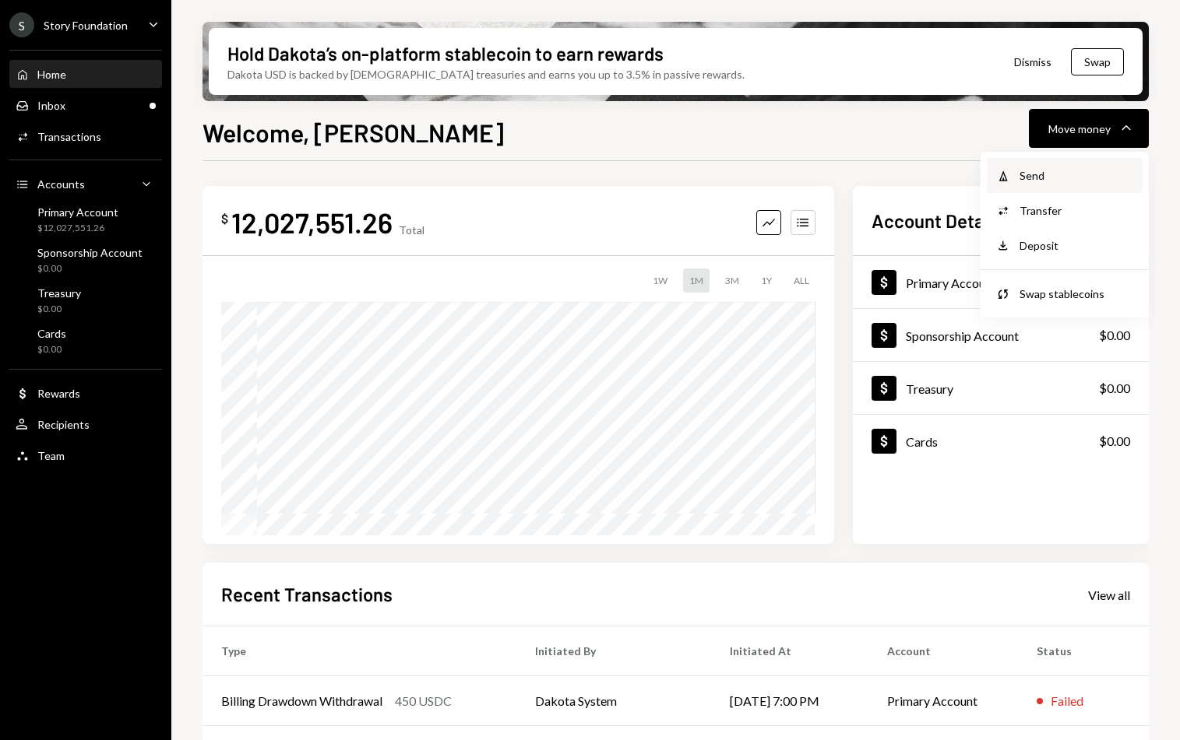
click at [1046, 178] on div "Send" at bounding box center [1076, 175] width 114 height 16
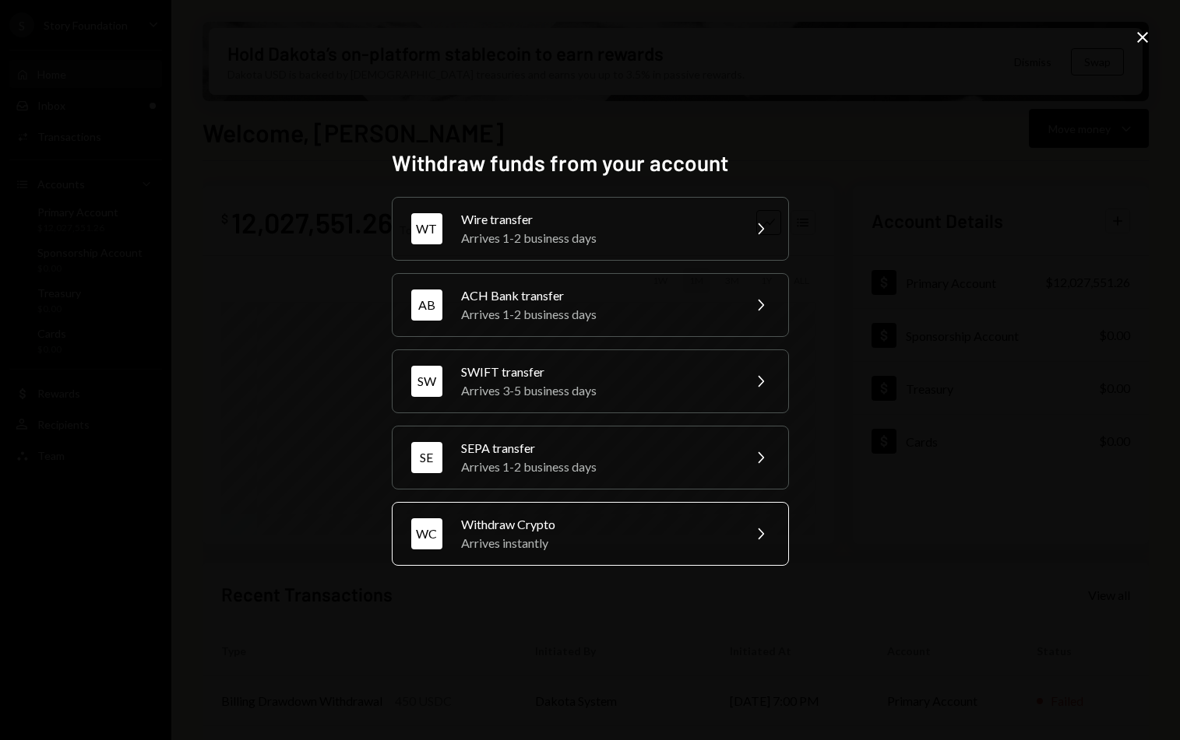
click at [560, 537] on div "Arrives instantly" at bounding box center [596, 543] width 271 height 19
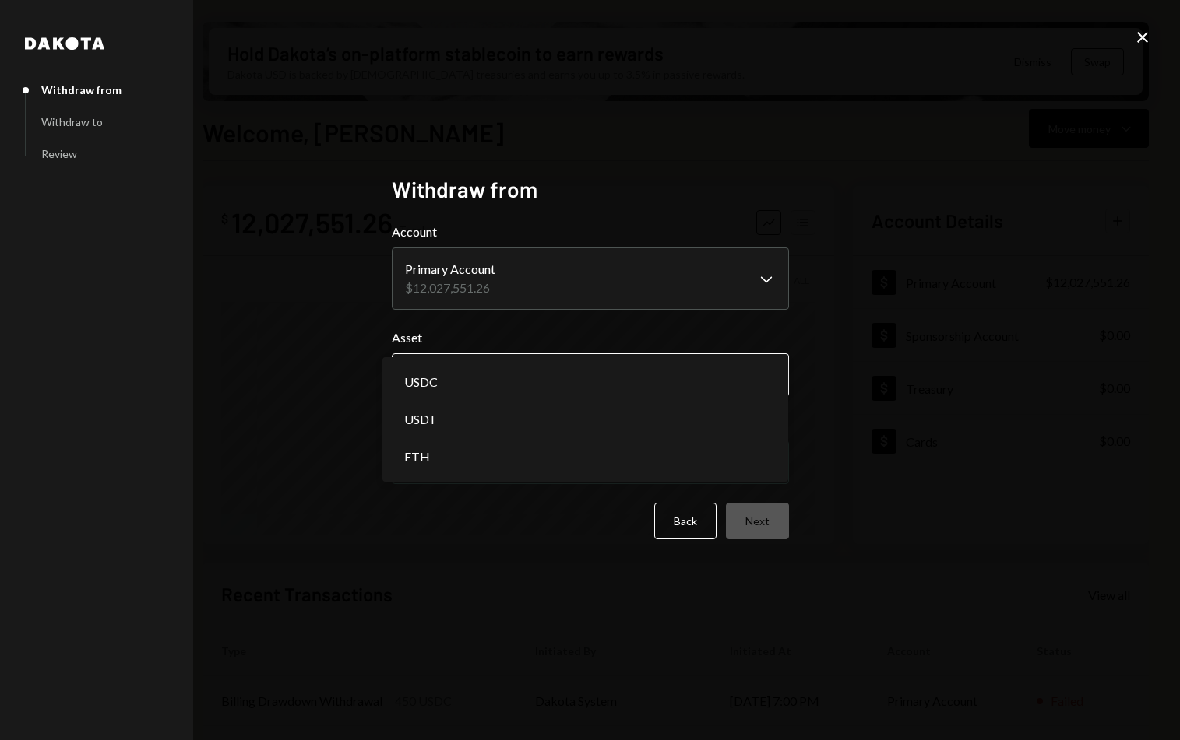
click at [490, 377] on body "S Story Foundation Caret Down Home Home Inbox Inbox Activities Transactions Acc…" at bounding box center [590, 370] width 1180 height 740
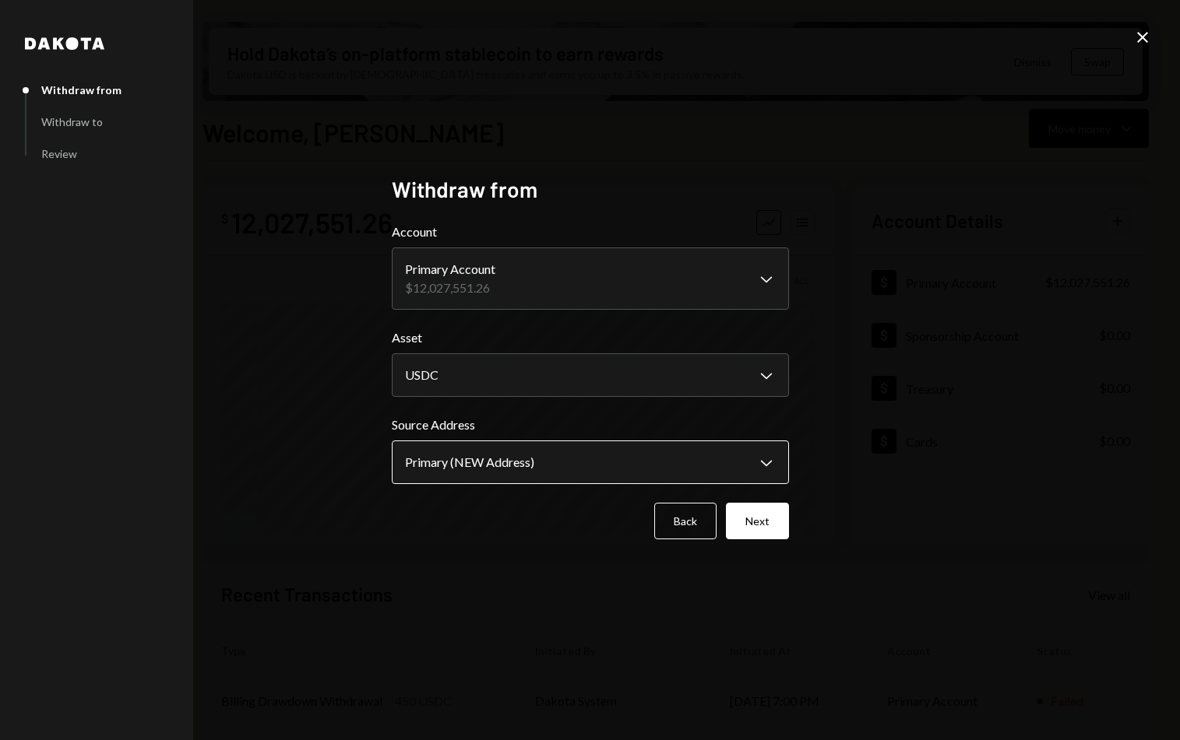
click at [487, 457] on body "S Story Foundation Caret Down Home Home Inbox Inbox Activities Transactions Acc…" at bounding box center [590, 370] width 1180 height 740
click at [500, 271] on body "S Story Foundation Caret Down Home Home Inbox Inbox Activities Transactions Acc…" at bounding box center [590, 370] width 1180 height 740
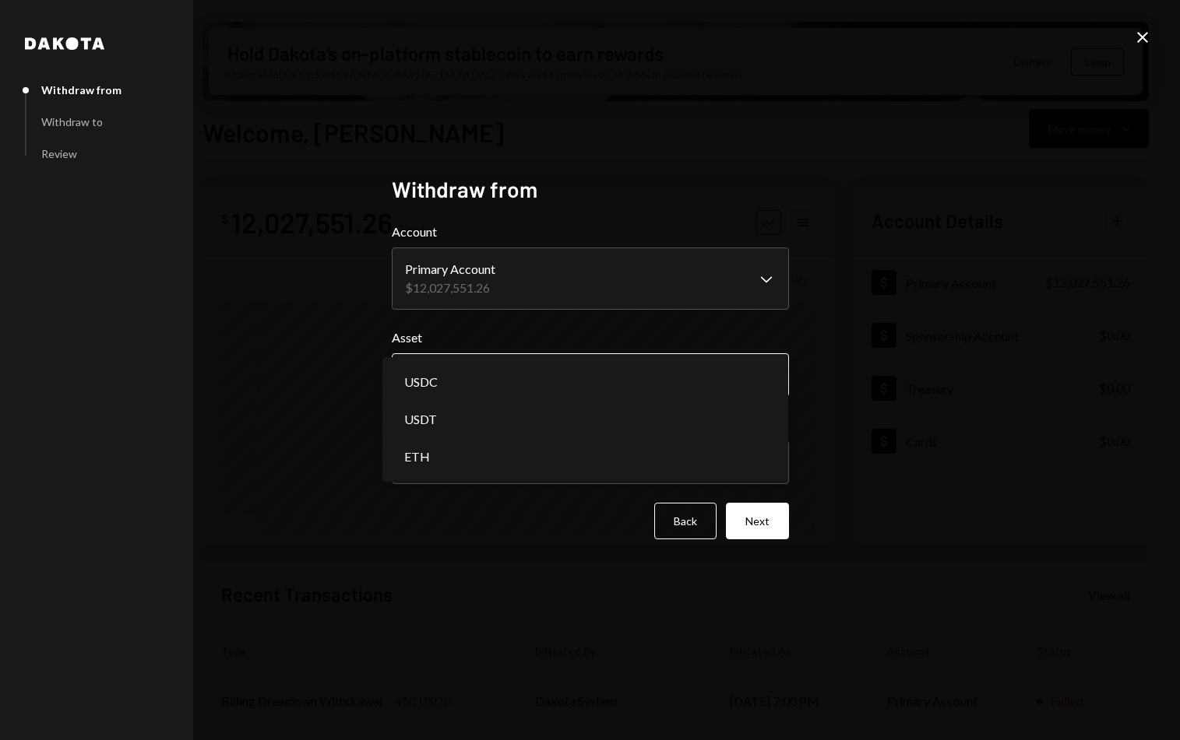
click at [522, 377] on body "S Story Foundation Caret Down Home Home Inbox Inbox Activities Transactions Acc…" at bounding box center [590, 370] width 1180 height 740
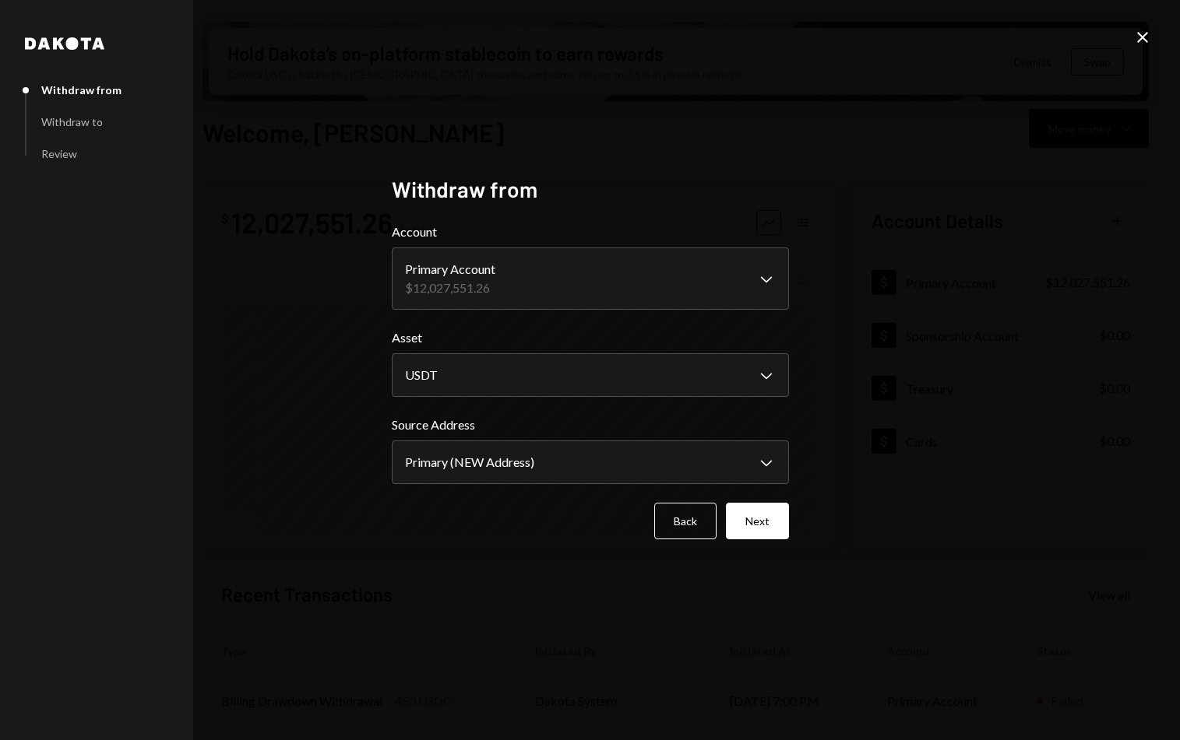
click at [327, 467] on div "**********" at bounding box center [590, 370] width 1180 height 740
click at [520, 462] on body "S Story Foundation Caret Down Home Home Inbox Inbox Activities Transactions Acc…" at bounding box center [590, 370] width 1180 height 740
click at [561, 290] on body "S Story Foundation Caret Down Home Home Inbox Inbox Activities Transactions Acc…" at bounding box center [590, 370] width 1180 height 740
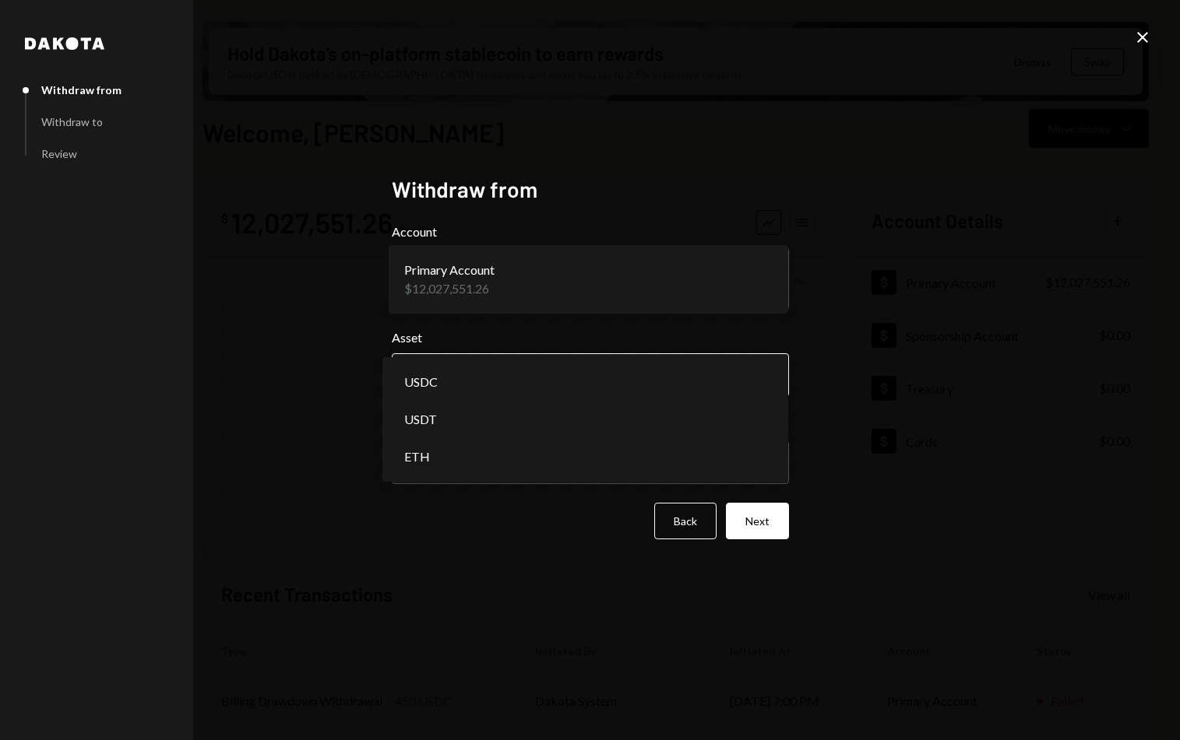
click at [516, 377] on body "S Story Foundation Caret Down Home Home Inbox Inbox Activities Transactions Acc…" at bounding box center [590, 370] width 1180 height 740
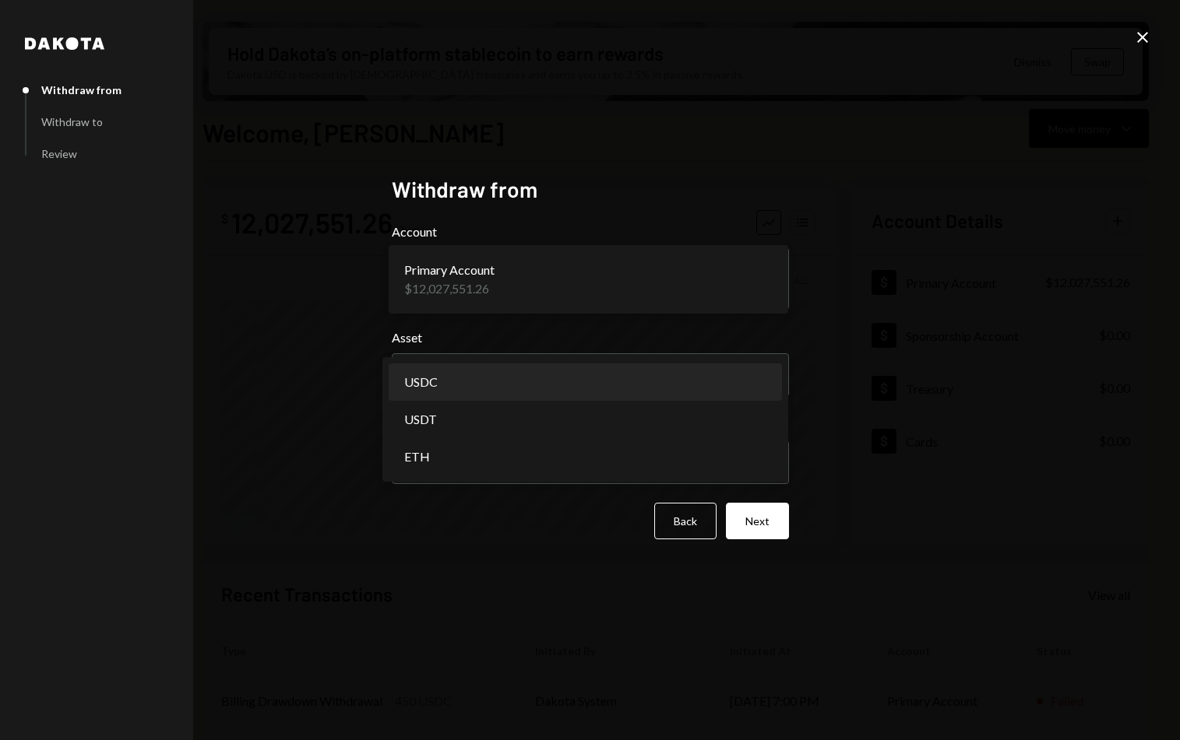
select select "****"
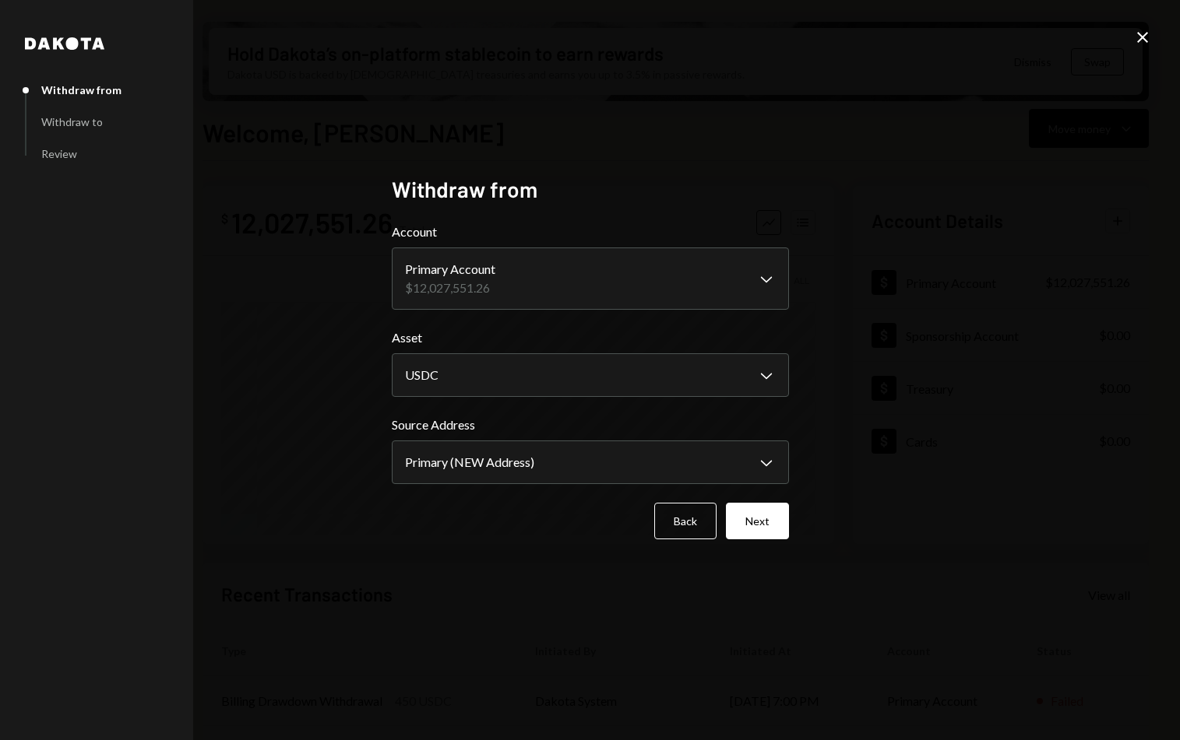
click at [536, 488] on form "**********" at bounding box center [590, 381] width 397 height 317
click at [534, 474] on body "S Story Foundation Caret Down Home Home Inbox Inbox Activities Transactions Acc…" at bounding box center [590, 370] width 1180 height 740
click at [765, 525] on button "Next" at bounding box center [757, 521] width 63 height 37
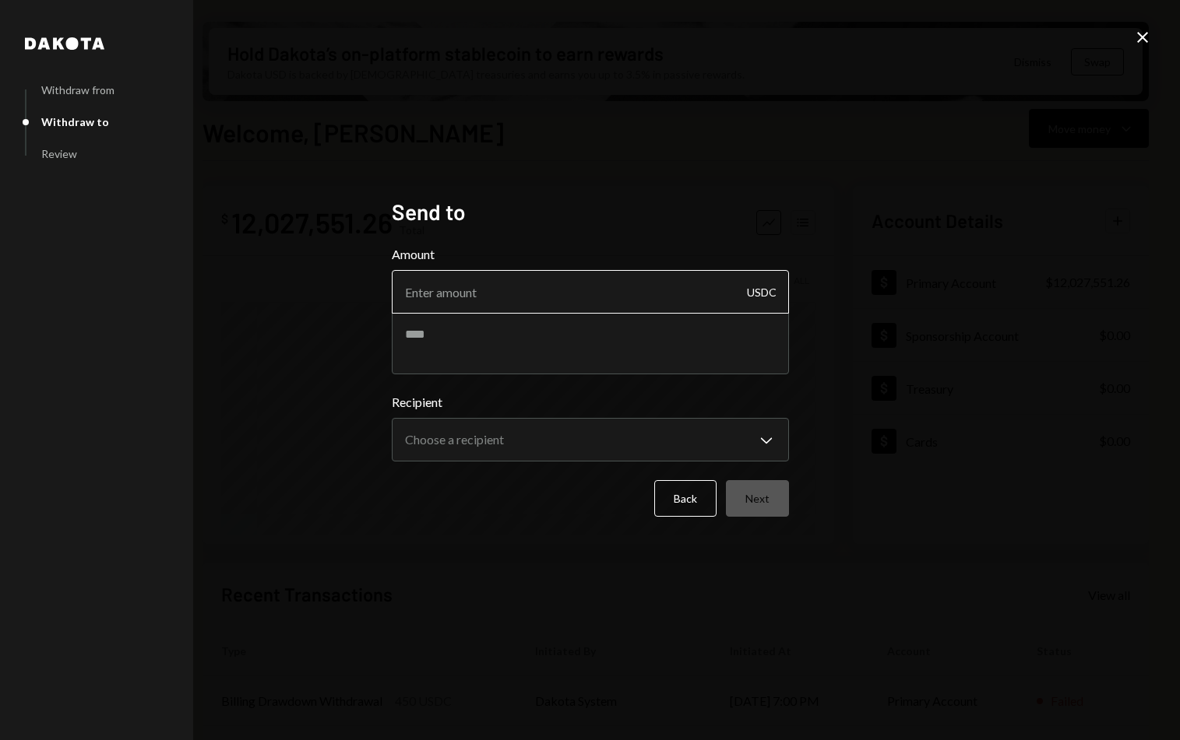
click at [483, 275] on input "Amount" at bounding box center [590, 292] width 397 height 44
type input "10"
click at [489, 351] on textarea at bounding box center [590, 343] width 397 height 62
type textarea "*"
paste textarea "******"
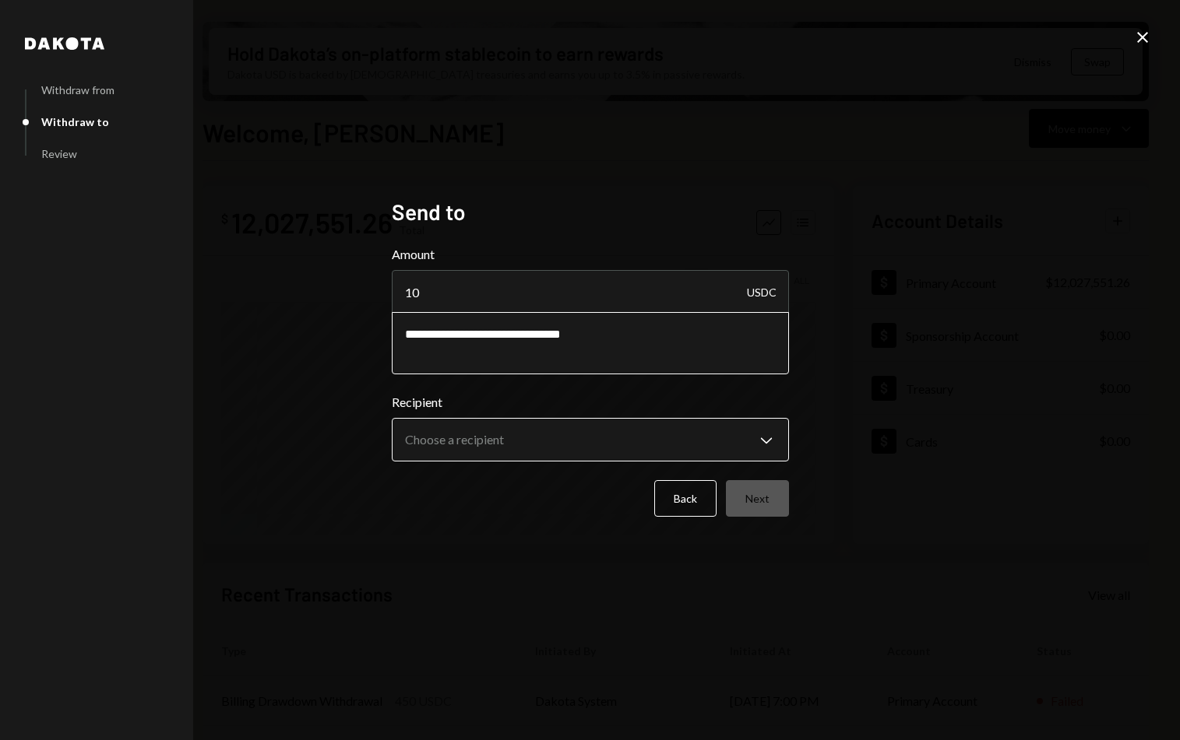
type textarea "**********"
click at [650, 458] on body "S Story Foundation Caret Down Home Home Inbox Inbox Activities Transactions Acc…" at bounding box center [590, 370] width 1180 height 740
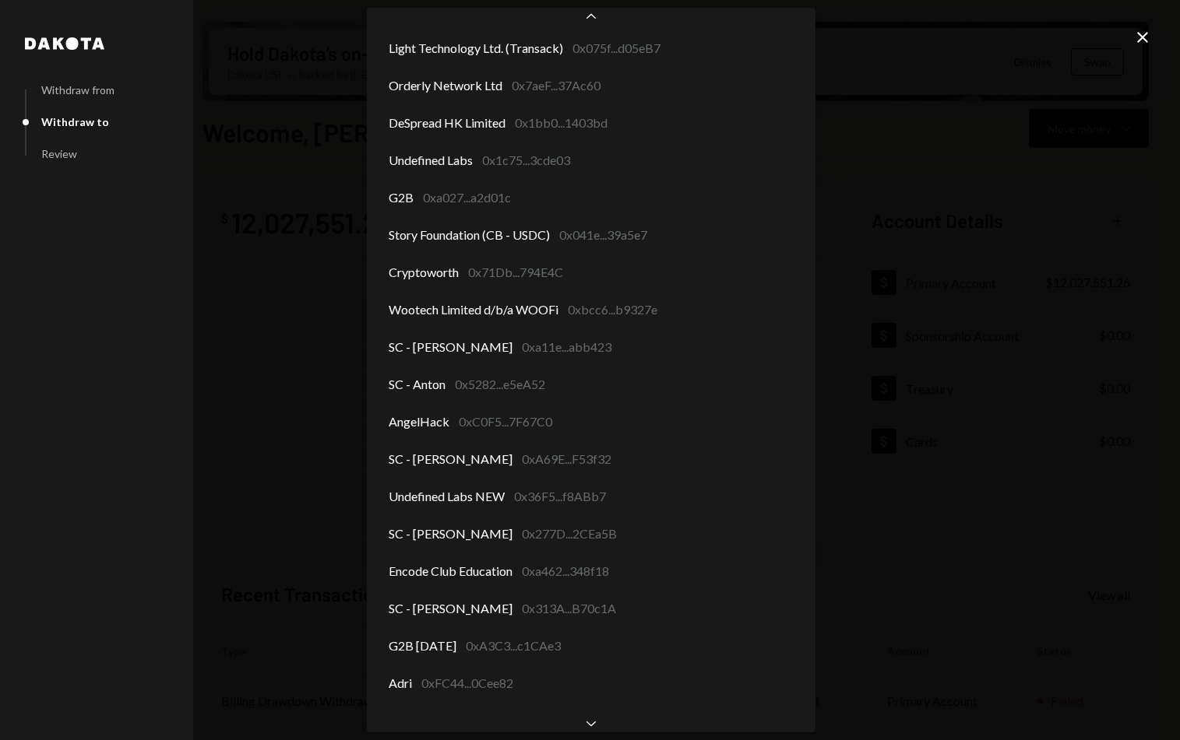
scroll to position [2220, 0]
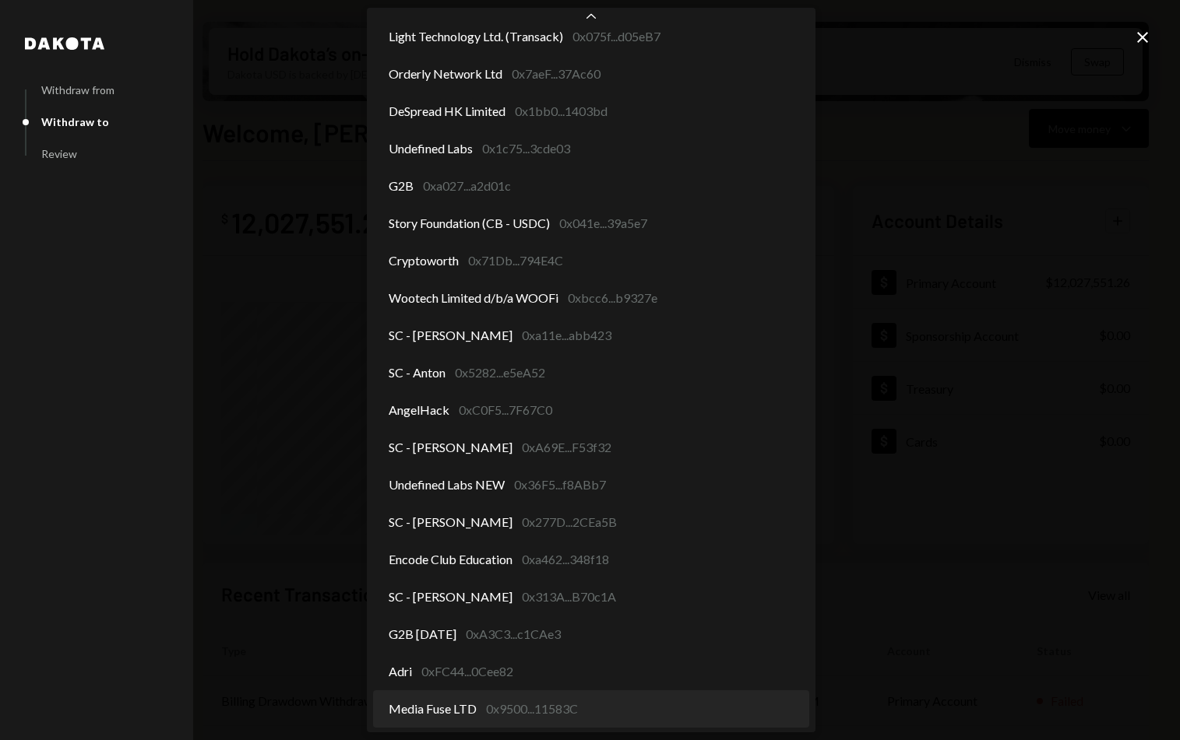
select select "**********"
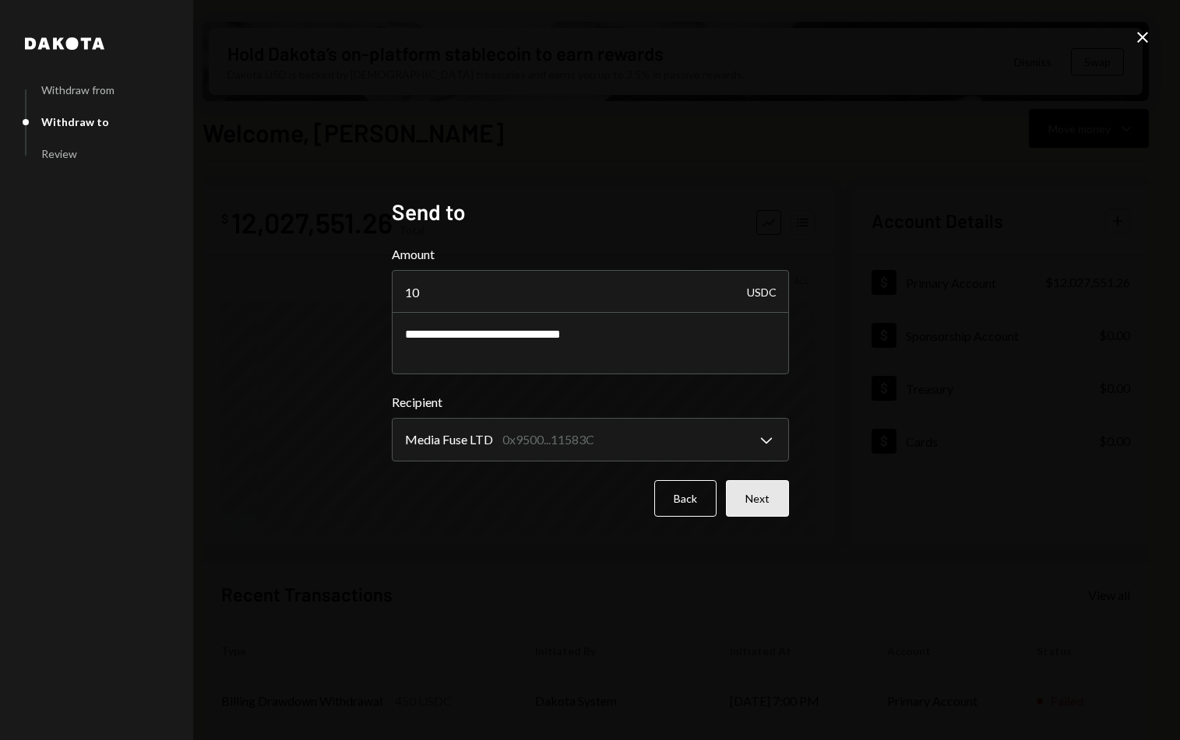
click at [775, 493] on button "Next" at bounding box center [757, 498] width 63 height 37
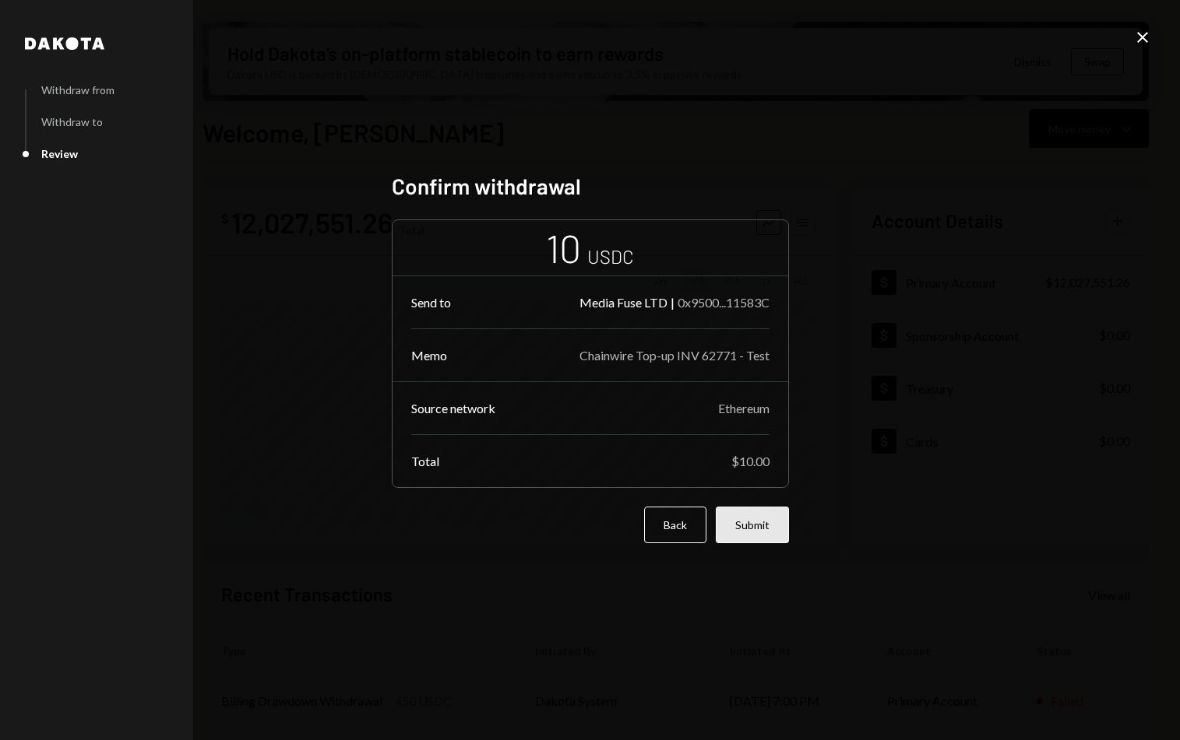
click at [775, 534] on button "Submit" at bounding box center [751, 525] width 73 height 37
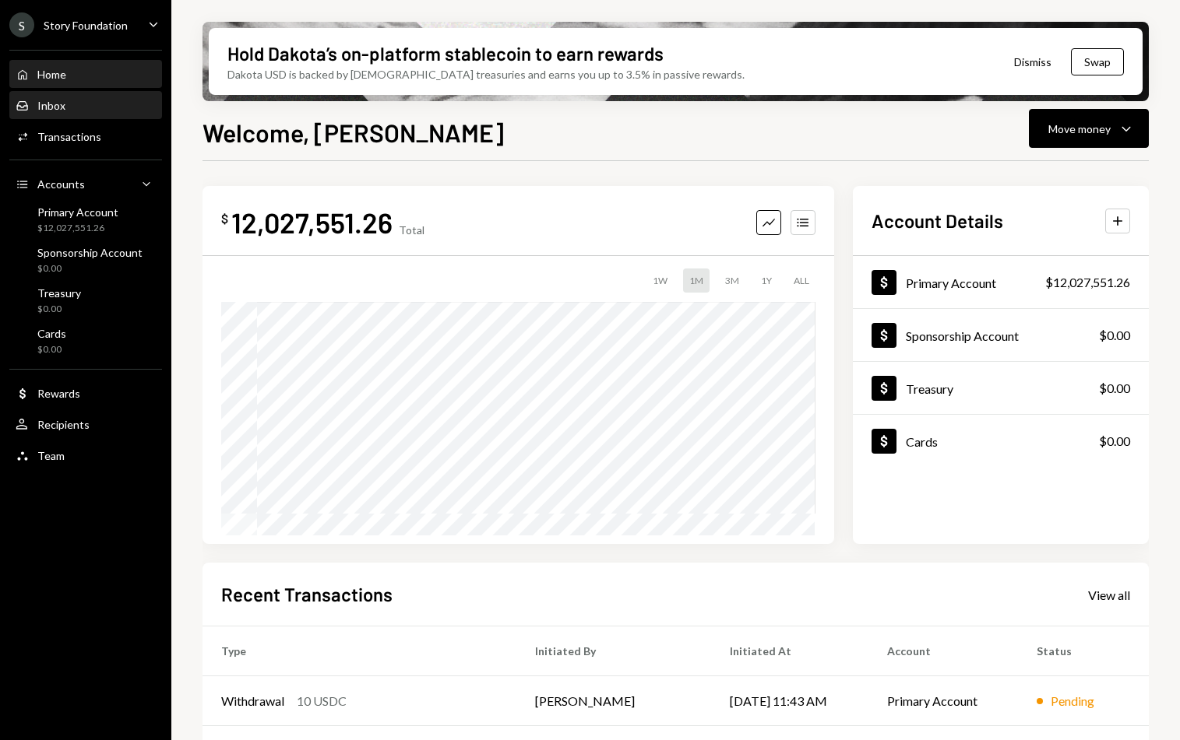
click at [82, 114] on div "Inbox Inbox" at bounding box center [86, 106] width 140 height 26
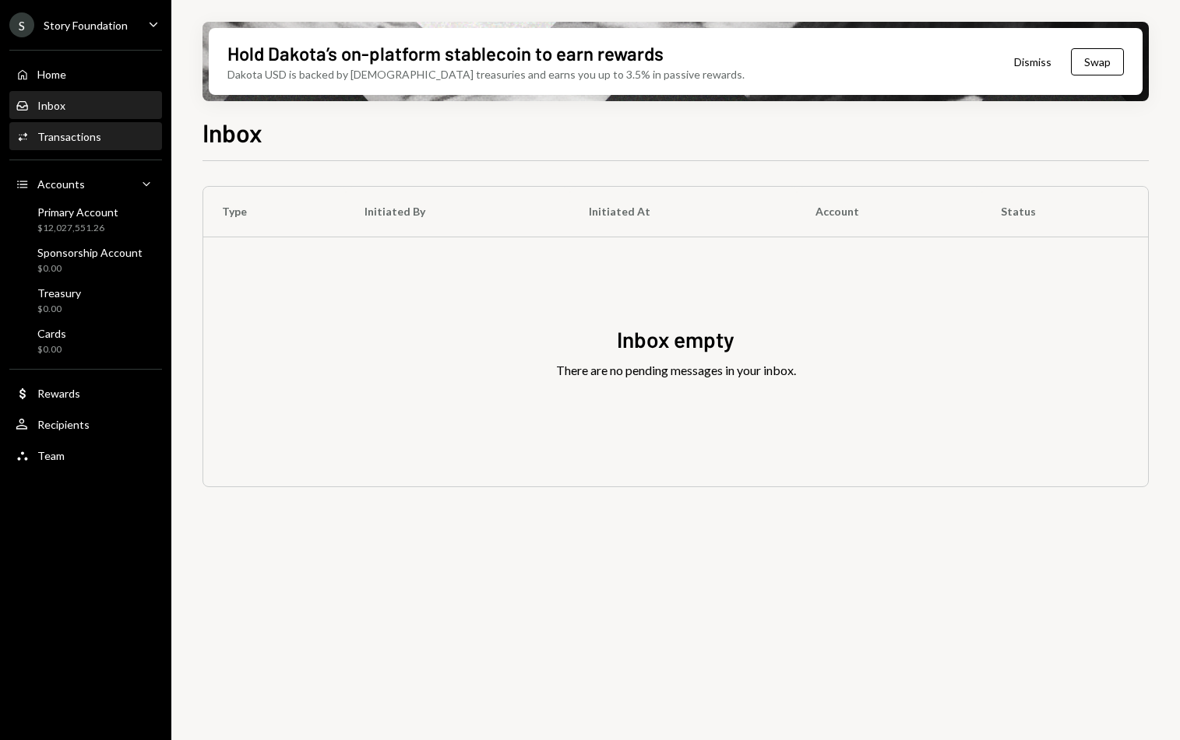
click at [50, 149] on div "Activities Transactions" at bounding box center [86, 137] width 140 height 26
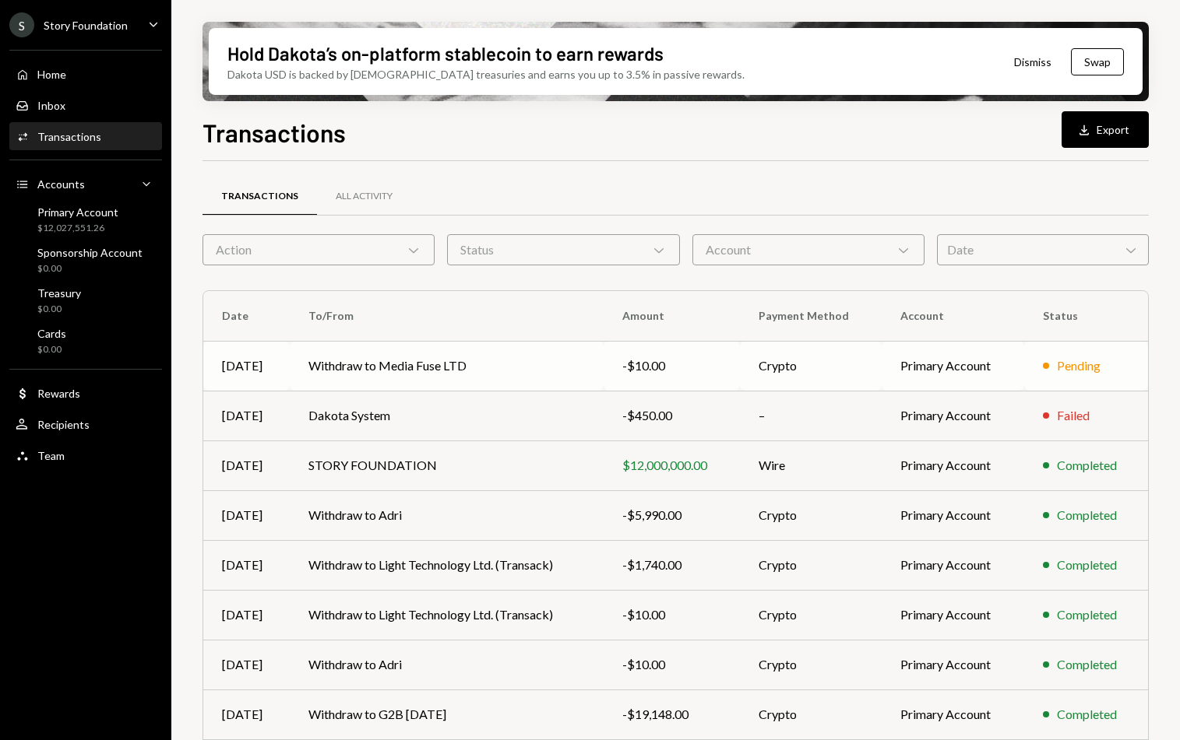
click at [480, 364] on td "Withdraw to Media Fuse LTD" at bounding box center [447, 366] width 314 height 50
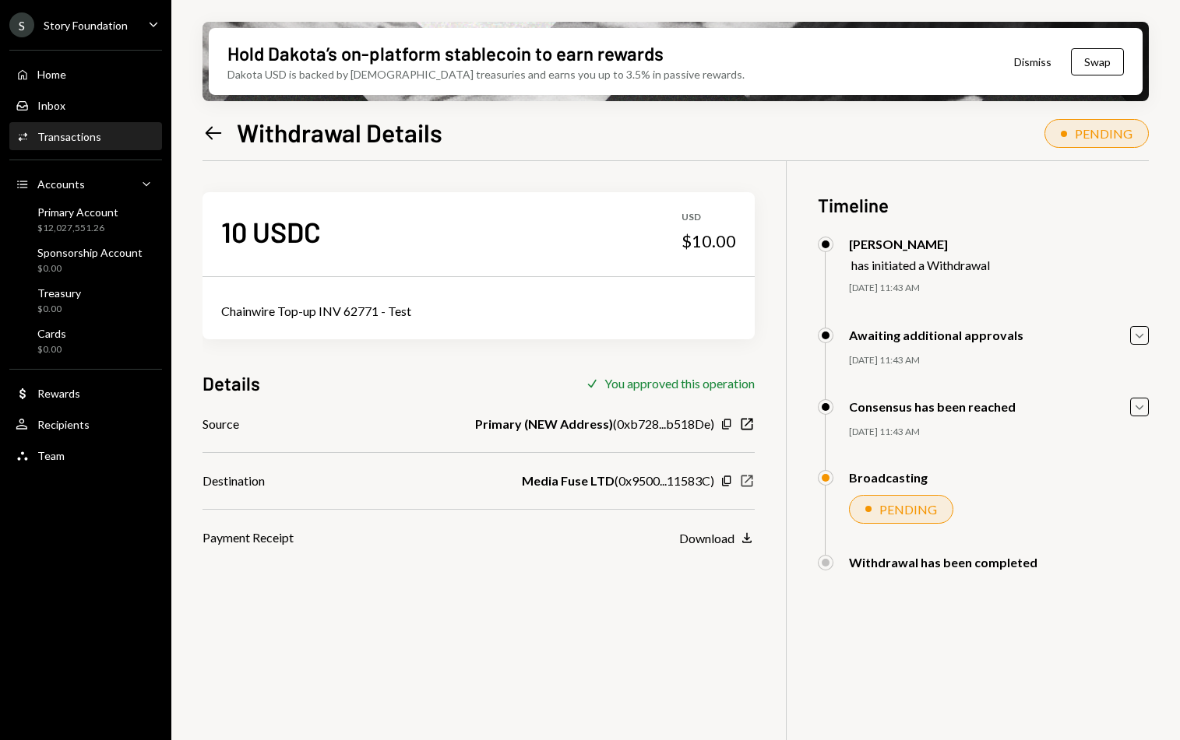
click at [750, 481] on icon "New Window" at bounding box center [747, 481] width 16 height 16
click at [1136, 404] on icon "Caret Down" at bounding box center [1138, 407] width 17 height 17
click at [101, 79] on div "Home Home" at bounding box center [86, 75] width 140 height 14
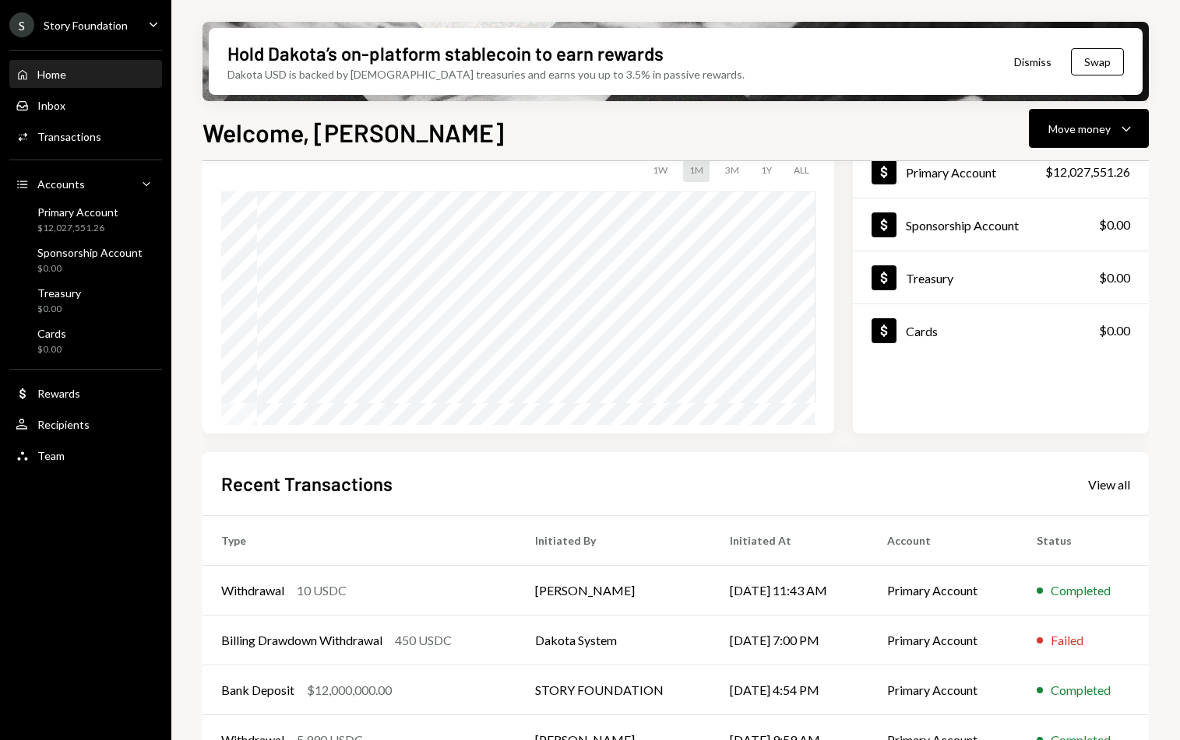
scroll to position [72, 0]
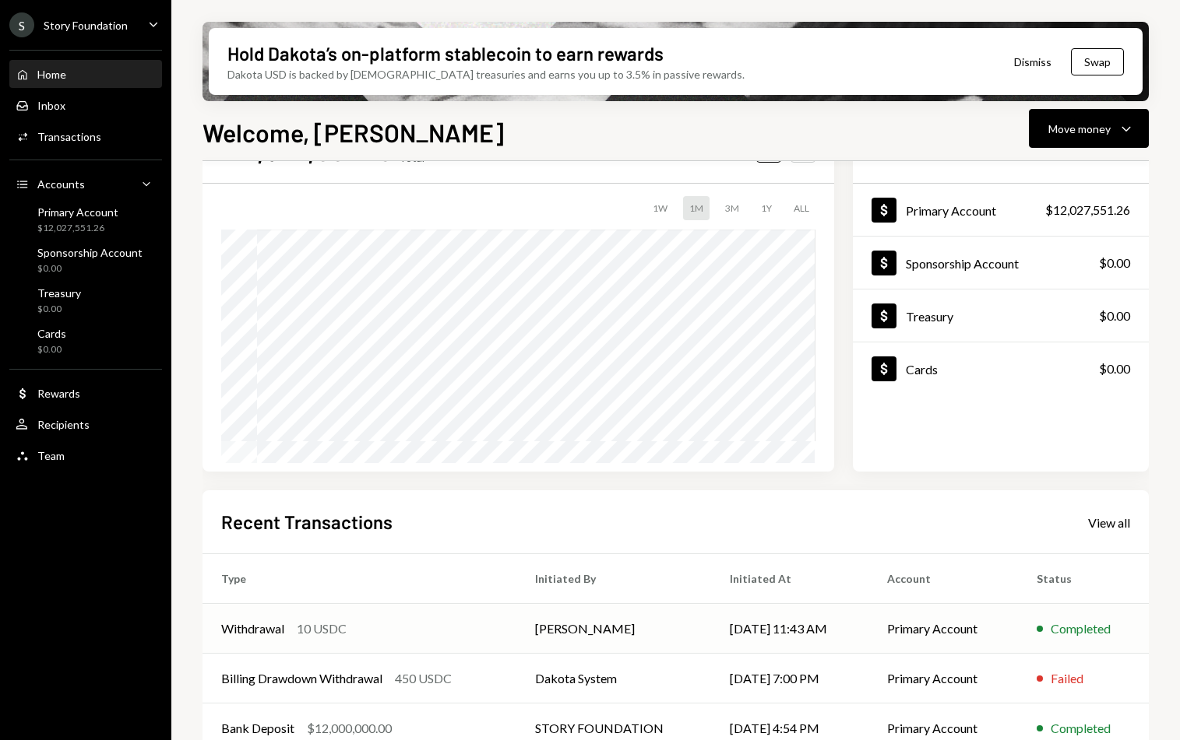
click at [383, 628] on div "Withdrawal 10 USDC" at bounding box center [359, 629] width 276 height 19
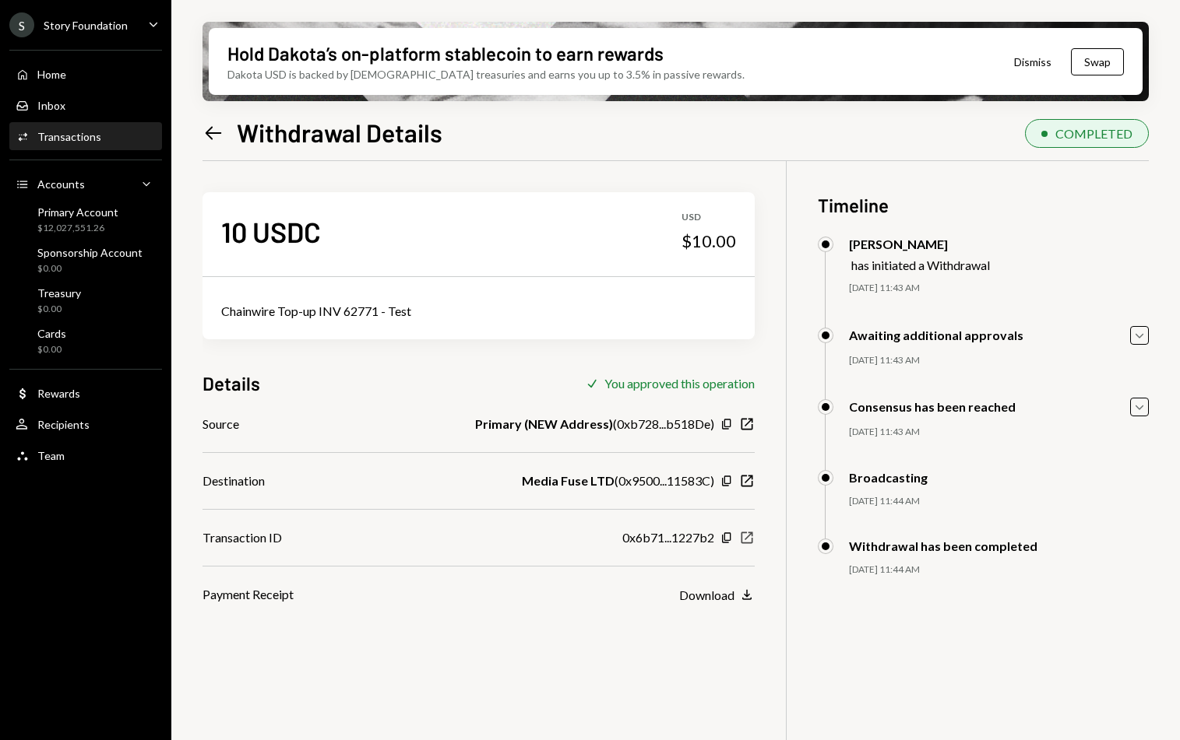
click at [745, 535] on icon "New Window" at bounding box center [747, 538] width 16 height 16
